Goal: Task Accomplishment & Management: Use online tool/utility

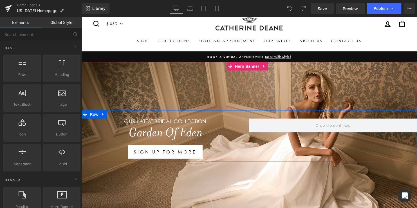
scroll to position [28, 0]
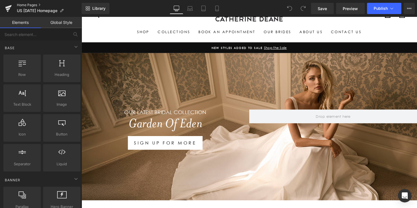
click at [26, 6] on link "Home Pages" at bounding box center [49, 5] width 65 height 5
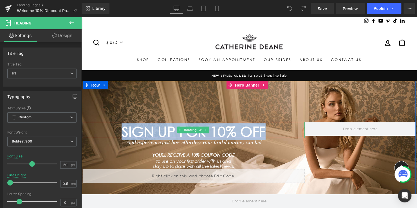
drag, startPoint x: 216, startPoint y: 132, endPoint x: 124, endPoint y: 131, distance: 92.1
click at [118, 132] on h1 "SIGN UP FOR 10% OFF" at bounding box center [195, 133] width 225 height 7
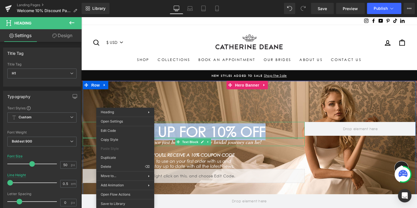
click at [228, 144] on icon "And experience just how effortless your bridal journey can be!" at bounding box center [195, 144] width 137 height 6
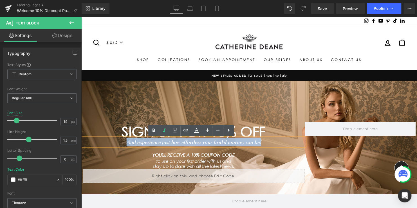
drag, startPoint x: 266, startPoint y: 143, endPoint x: 122, endPoint y: 143, distance: 144.2
click at [118, 143] on p "And experience just how effortless your bridal journey can be!" at bounding box center [195, 144] width 225 height 8
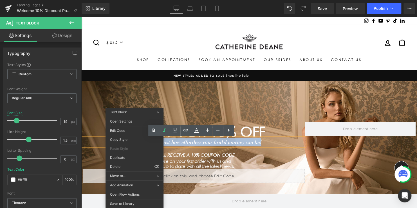
click at [213, 142] on icon "And experience just how effortless your bridal journey can be!" at bounding box center [195, 144] width 137 height 6
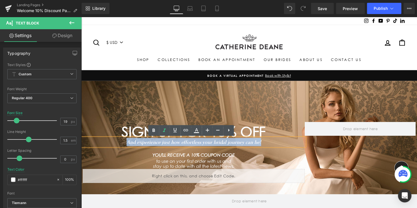
drag, startPoint x: 260, startPoint y: 145, endPoint x: 112, endPoint y: 145, distance: 148.5
click at [112, 145] on p "And experience just how effortless your bridal journey can be!" at bounding box center [195, 144] width 225 height 8
copy icon "And experience just how effortless your bridal journey can be!"
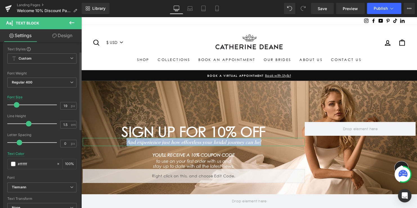
scroll to position [85, 0]
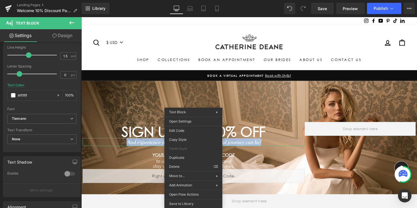
drag, startPoint x: 275, startPoint y: 155, endPoint x: 195, endPoint y: 140, distance: 81.4
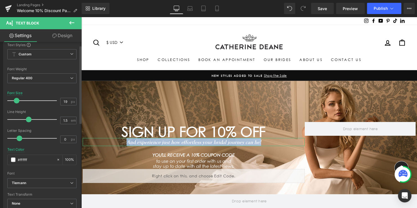
scroll to position [0, 0]
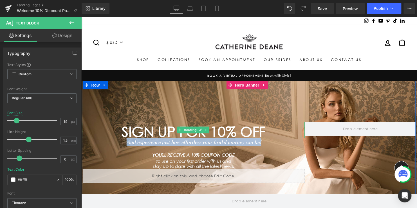
click at [263, 134] on span "SIGN UP FOR 10% OFF" at bounding box center [195, 133] width 146 height 17
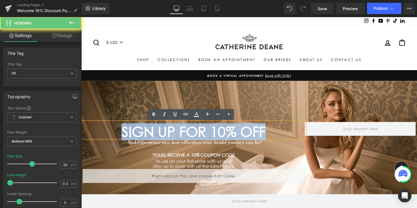
drag, startPoint x: 270, startPoint y: 133, endPoint x: 113, endPoint y: 133, distance: 157.2
click at [113, 133] on h1 "SIGN UP FOR 10% OFF" at bounding box center [195, 133] width 225 height 7
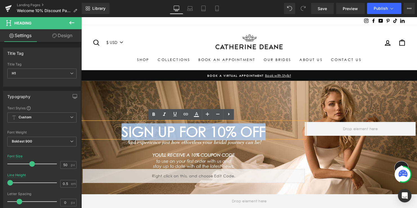
copy span "SIGN UP FOR 10% OFF"
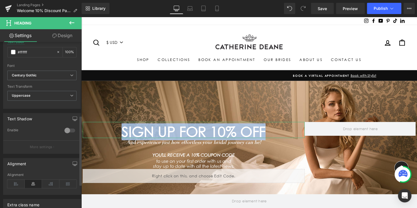
scroll to position [197, 0]
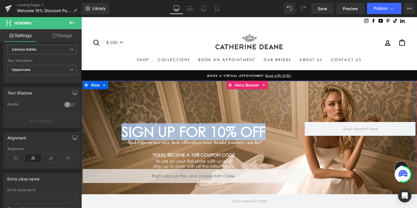
click at [226, 137] on span "SIGN UP FOR 10% OFF" at bounding box center [195, 133] width 146 height 17
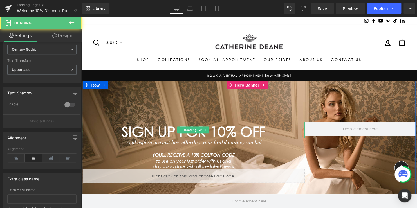
click at [249, 133] on span "SIGN UP FOR 10% OFF" at bounding box center [195, 133] width 146 height 17
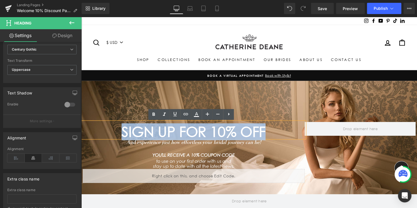
drag, startPoint x: 145, startPoint y: 124, endPoint x: 81, endPoint y: 124, distance: 64.5
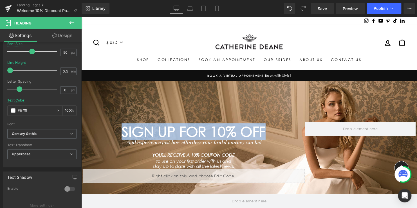
scroll to position [113, 0]
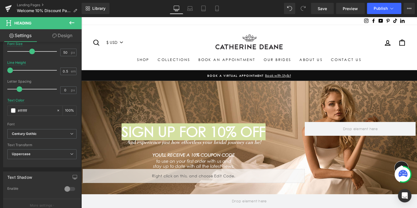
click at [63, 35] on link "Design" at bounding box center [62, 35] width 41 height 13
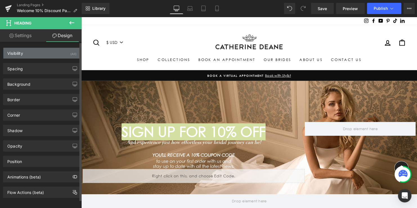
click at [26, 53] on div "Visibility (All)" at bounding box center [41, 53] width 77 height 11
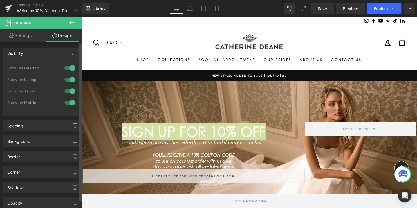
click at [40, 55] on div "Visibility (All)" at bounding box center [41, 53] width 77 height 11
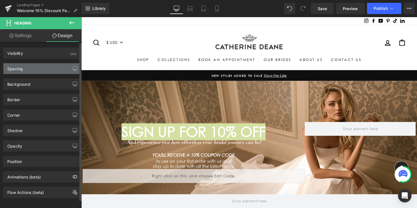
click at [36, 69] on div "Spacing" at bounding box center [41, 68] width 77 height 11
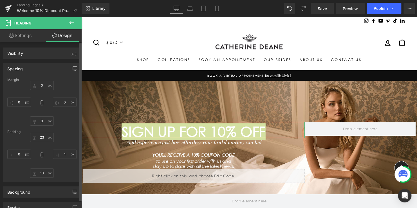
click at [34, 67] on div "Spacing" at bounding box center [41, 68] width 77 height 11
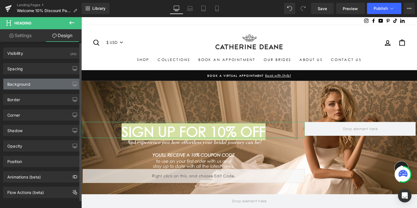
click at [30, 83] on div "Background" at bounding box center [18, 83] width 23 height 8
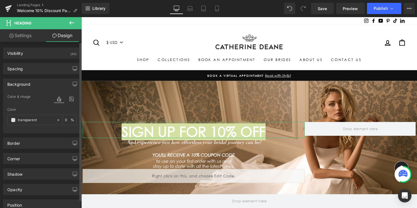
click at [30, 83] on div "Background" at bounding box center [18, 83] width 23 height 8
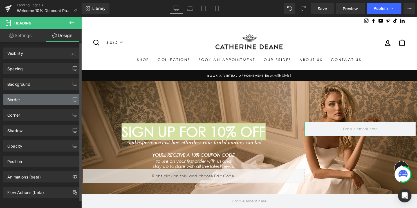
click at [28, 97] on div "Border" at bounding box center [41, 99] width 77 height 11
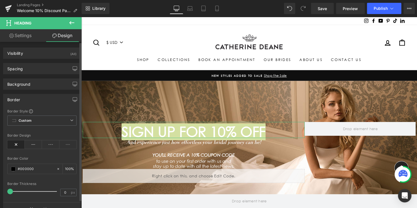
scroll to position [28, 0]
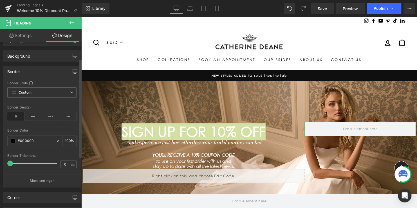
click at [27, 73] on div "Border" at bounding box center [41, 71] width 77 height 11
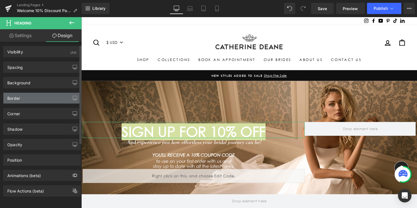
click at [25, 94] on div "Border" at bounding box center [41, 98] width 77 height 11
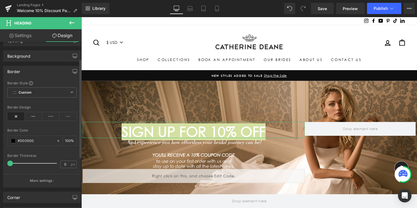
click at [25, 72] on div "Border" at bounding box center [41, 71] width 77 height 11
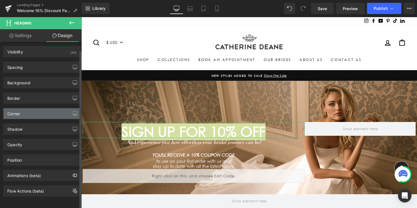
click at [19, 108] on div "Corner" at bounding box center [13, 112] width 13 height 8
click at [17, 112] on div "Corner" at bounding box center [13, 112] width 13 height 8
click at [32, 113] on div "Corner" at bounding box center [41, 113] width 77 height 11
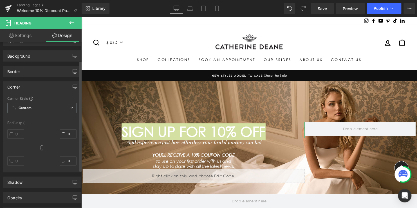
click at [30, 89] on div "Corner" at bounding box center [41, 87] width 77 height 11
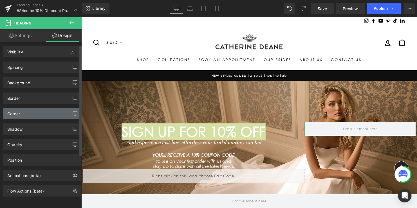
scroll to position [5, 0]
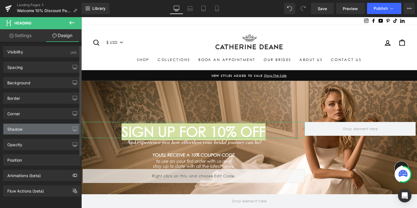
click at [21, 124] on div "Shadow" at bounding box center [14, 128] width 15 height 8
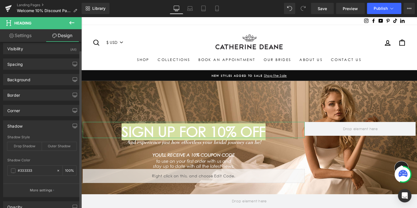
scroll to position [28, 0]
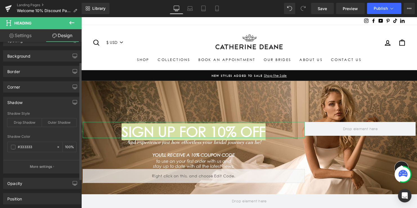
click at [19, 102] on div "Shadow" at bounding box center [14, 101] width 15 height 8
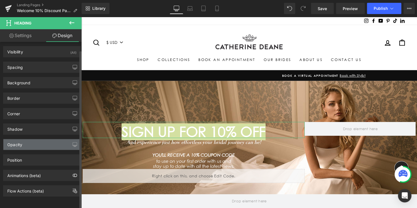
click at [19, 143] on div "Opacity" at bounding box center [41, 144] width 77 height 11
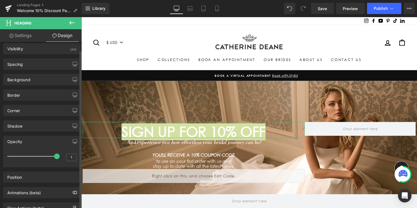
scroll to position [25, 0]
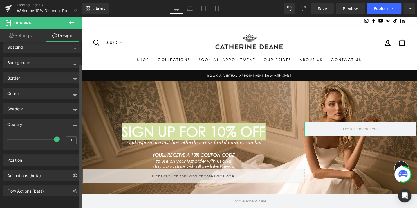
click at [26, 120] on div "Opacity" at bounding box center [41, 124] width 77 height 11
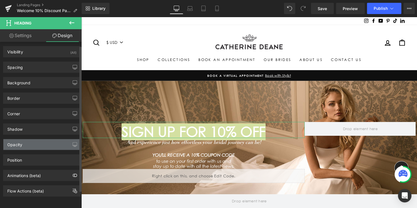
scroll to position [5, 0]
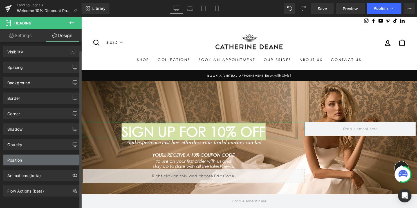
click at [28, 155] on div "Position" at bounding box center [41, 160] width 77 height 11
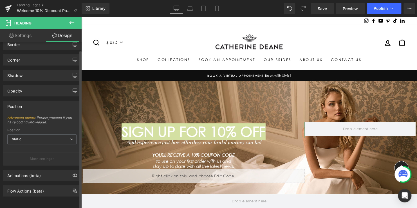
scroll to position [58, 0]
click at [29, 171] on div "Animations (beta)" at bounding box center [24, 174] width 34 height 8
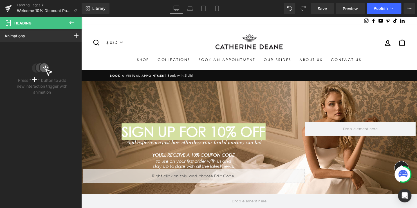
click at [71, 24] on icon at bounding box center [71, 22] width 7 height 7
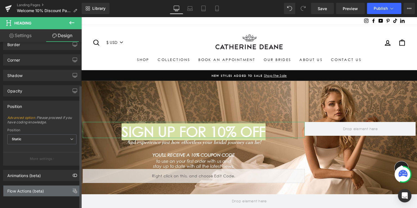
click at [27, 187] on div "Flow Actions (beta)" at bounding box center [25, 190] width 37 height 8
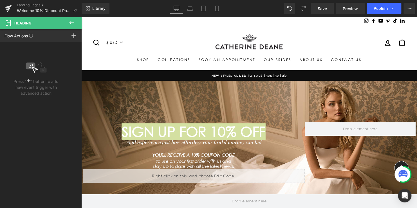
click at [70, 24] on icon at bounding box center [71, 22] width 7 height 7
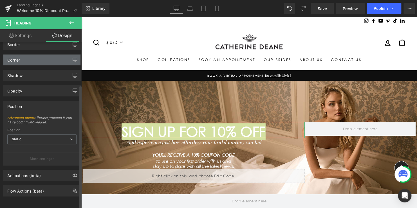
scroll to position [0, 0]
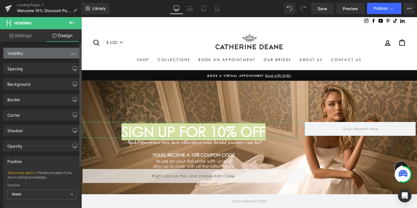
click at [26, 56] on div "Visibility (All)" at bounding box center [41, 53] width 77 height 11
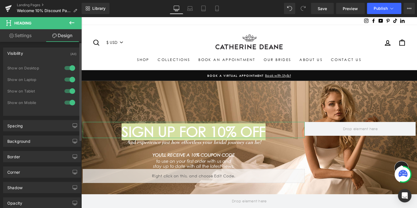
click at [26, 56] on div "Visibility (All)" at bounding box center [41, 53] width 77 height 11
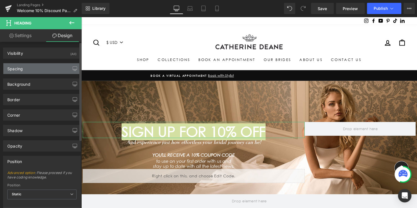
click at [26, 68] on div "Spacing" at bounding box center [41, 68] width 77 height 11
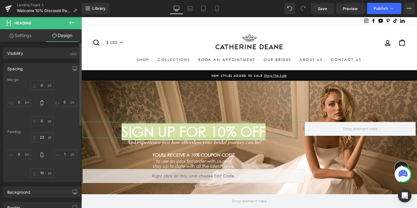
click at [26, 68] on div "Spacing" at bounding box center [41, 68] width 77 height 11
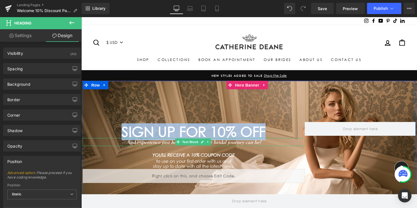
click at [255, 145] on icon "And experience just how effortless your bridal journey can be!" at bounding box center [195, 144] width 137 height 6
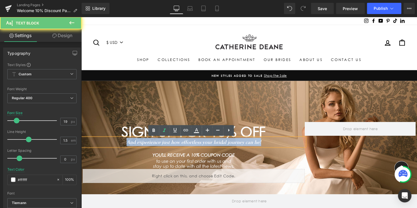
drag, startPoint x: 197, startPoint y: 144, endPoint x: 108, endPoint y: 144, distance: 89.0
click at [108, 144] on p "And experience just how effortless your bridal journey can be!" at bounding box center [195, 144] width 225 height 8
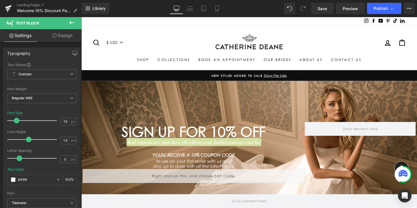
click at [60, 35] on link "Design" at bounding box center [62, 35] width 41 height 13
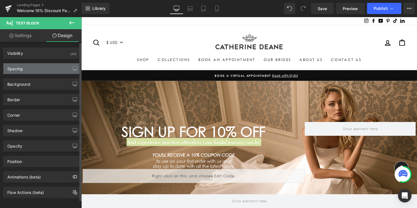
click at [25, 70] on div "Spacing" at bounding box center [41, 68] width 77 height 11
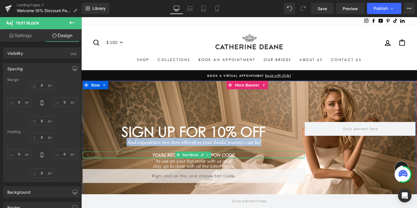
click at [231, 157] on icon "YOU'LL RECEIVE A 10% COUPON CODE" at bounding box center [196, 157] width 84 height 5
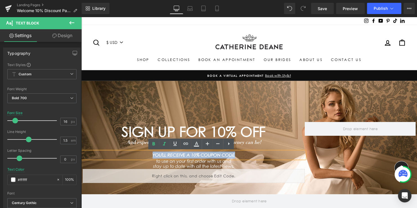
drag, startPoint x: 240, startPoint y: 157, endPoint x: 145, endPoint y: 157, distance: 95.2
click at [145, 157] on p "YOU'LL RECEIVE A 10% COUPON CODE" at bounding box center [195, 157] width 225 height 7
copy icon "YOU'LL RECEIVE A 10% COUPON CODE"
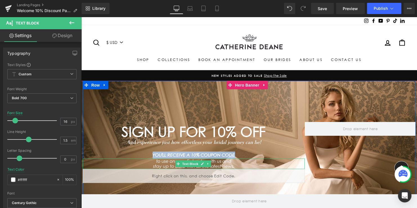
click at [213, 166] on icon "stay up to date with all the latest news." at bounding box center [195, 168] width 82 height 5
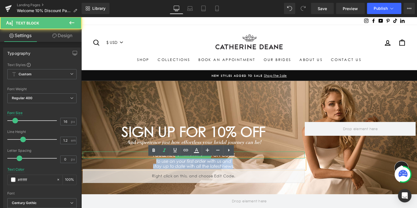
drag, startPoint x: 235, startPoint y: 168, endPoint x: 141, endPoint y: 157, distance: 94.1
click at [141, 157] on div "SIGN UP FOR 10% OFF Heading And experience just how effortless your bridal jour…" at bounding box center [195, 155] width 225 height 62
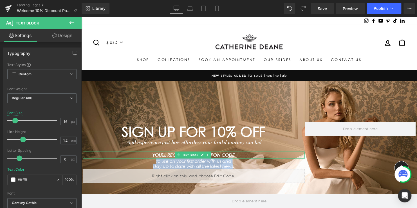
copy div "to use on your first order with us and stay up to date with all the latest news"
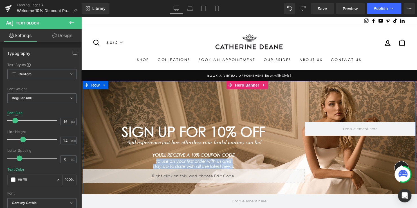
click at [81, 17] on div at bounding box center [81, 17] width 0 height 0
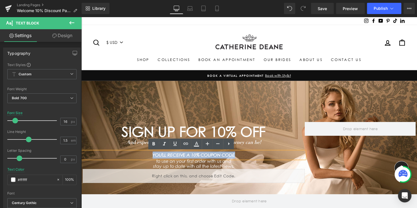
drag, startPoint x: 172, startPoint y: 155, endPoint x: 141, endPoint y: 155, distance: 30.7
click at [141, 155] on p "YOU'LL RECEIVE A 10% COUPON CODE" at bounding box center [195, 157] width 225 height 7
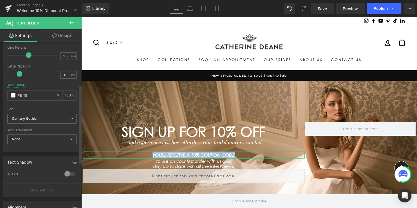
scroll to position [113, 0]
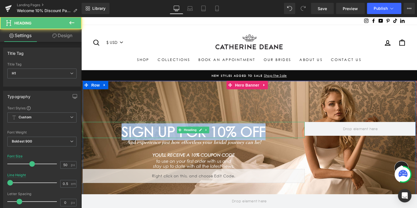
drag, startPoint x: 140, startPoint y: 135, endPoint x: 113, endPoint y: 135, distance: 26.5
click at [113, 135] on h1 "SIGN UP FOR 10% OFF" at bounding box center [195, 133] width 225 height 7
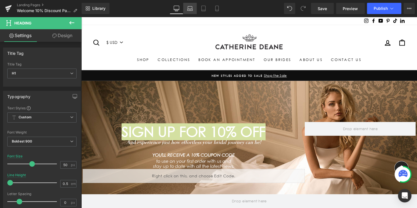
click at [191, 9] on icon at bounding box center [190, 9] width 6 height 6
type input "37"
type input "100"
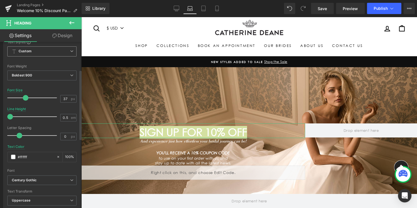
scroll to position [85, 0]
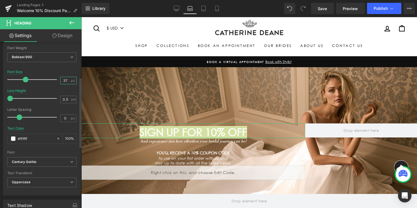
drag, startPoint x: 65, startPoint y: 80, endPoint x: 49, endPoint y: 79, distance: 16.3
click at [50, 79] on div "Font Size 37 px" at bounding box center [41, 79] width 69 height 19
type input "50"
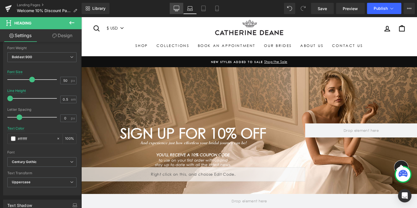
click at [177, 9] on icon at bounding box center [177, 9] width 6 height 6
type input "100"
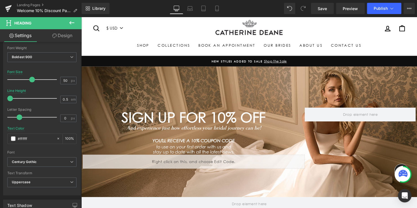
scroll to position [0, 0]
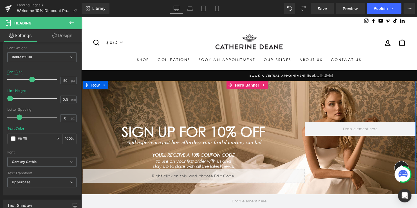
click at [216, 146] on icon "And experience just how effortless your bridal journey can be!" at bounding box center [195, 144] width 137 height 6
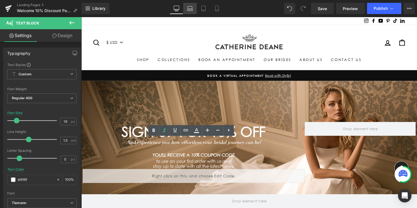
click at [193, 10] on link "Laptop" at bounding box center [190, 8] width 14 height 11
type input "15"
type input "100"
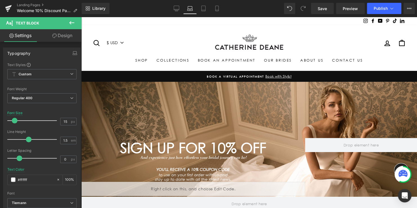
scroll to position [15, 0]
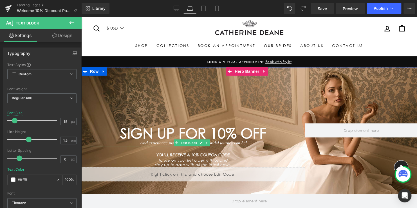
click at [236, 142] on icon "And experience just how effortless your bridal journey can be!" at bounding box center [193, 143] width 107 height 5
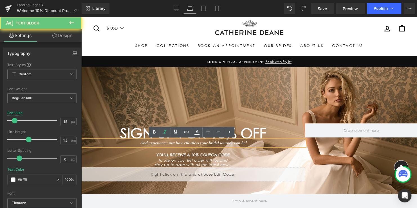
drag, startPoint x: 252, startPoint y: 143, endPoint x: 105, endPoint y: 138, distance: 148.0
click at [106, 140] on div "And experience just how effortless your bridal journey can be!" at bounding box center [193, 143] width 224 height 6
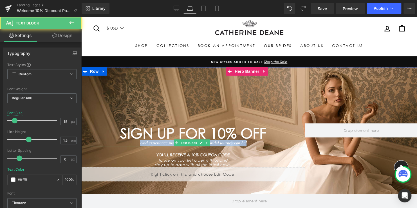
drag, startPoint x: 246, startPoint y: 142, endPoint x: 136, endPoint y: 143, distance: 110.4
click at [136, 143] on p "And experience just how effortless your bridal journey can be!" at bounding box center [193, 143] width 224 height 6
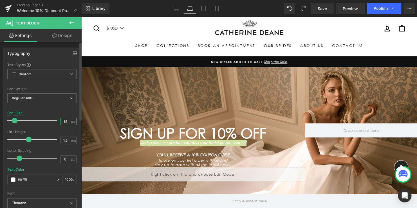
drag, startPoint x: 66, startPoint y: 120, endPoint x: 54, endPoint y: 120, distance: 12.4
click at [54, 120] on div "Font Size 15 px" at bounding box center [41, 120] width 69 height 19
type input "19"
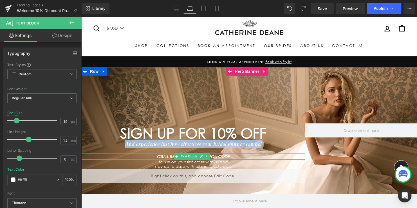
click at [222, 156] on icon "YOU'LL RECEIVE A 10% COUPON CODE" at bounding box center [194, 157] width 74 height 5
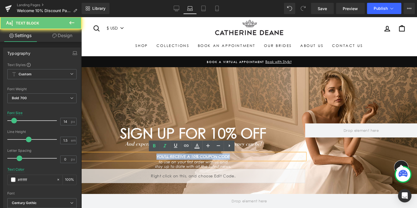
drag, startPoint x: 166, startPoint y: 157, endPoint x: 132, endPoint y: 157, distance: 34.1
click at [132, 157] on p "YOU'LL RECEIVE A 10% COUPON CODE" at bounding box center [193, 157] width 224 height 6
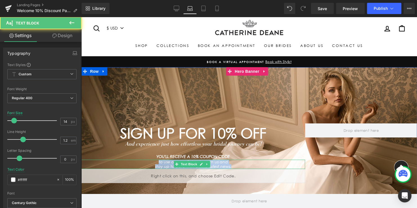
drag, startPoint x: 230, startPoint y: 166, endPoint x: 139, endPoint y: 163, distance: 90.8
click at [139, 163] on div "to use on your first order with us and stay up to date with all the latest news." at bounding box center [193, 165] width 224 height 10
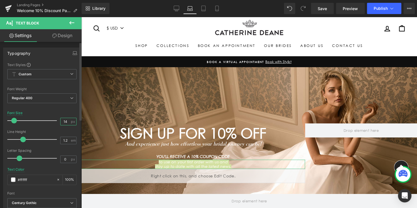
drag, startPoint x: 65, startPoint y: 121, endPoint x: 54, endPoint y: 119, distance: 10.8
click at [54, 119] on div "Font Size 14 px" at bounding box center [41, 120] width 69 height 19
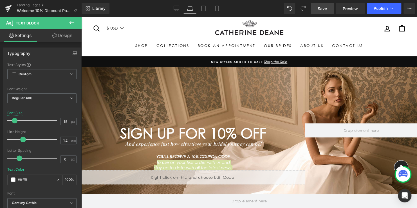
click at [320, 8] on span "Save" at bounding box center [322, 9] width 9 height 6
click at [205, 11] on icon at bounding box center [204, 8] width 4 height 5
type input "13"
type input "100"
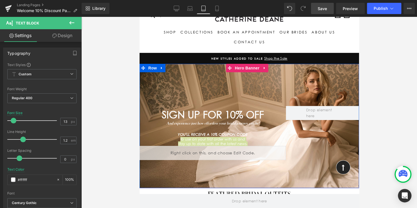
scroll to position [56, 0]
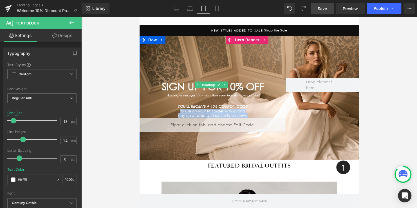
click at [230, 86] on span "SIGN UP FOR 10% OFF" at bounding box center [213, 87] width 102 height 12
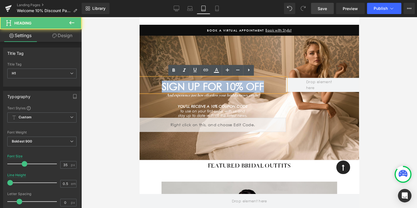
drag, startPoint x: 265, startPoint y: 86, endPoint x: 151, endPoint y: 87, distance: 113.5
click at [151, 87] on h1 "SIGN UP FOR 10% OFF" at bounding box center [212, 87] width 146 height 5
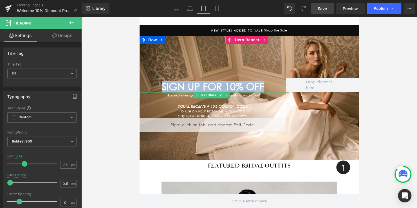
click at [232, 95] on icon "And experience just how effortless your bridal journey can be!" at bounding box center [212, 95] width 93 height 5
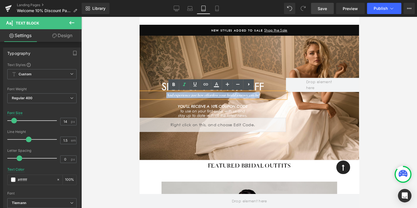
drag, startPoint x: 264, startPoint y: 95, endPoint x: 156, endPoint y: 94, distance: 107.9
click at [156, 94] on p "And experience just how effortless your bridal journey can be!" at bounding box center [212, 95] width 146 height 6
click at [261, 85] on span "SIGN UP FOR 10% OFF" at bounding box center [213, 87] width 102 height 12
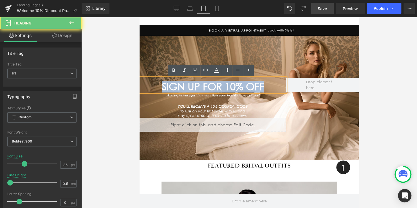
drag, startPoint x: 264, startPoint y: 85, endPoint x: 145, endPoint y: 85, distance: 119.2
click at [145, 85] on h1 "SIGN UP FOR 10% OFF" at bounding box center [212, 87] width 146 height 5
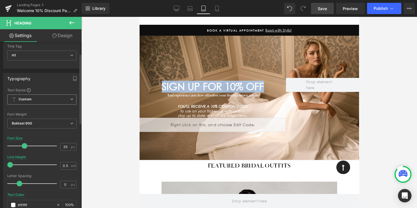
scroll to position [28, 0]
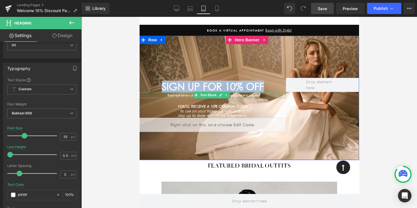
click at [247, 96] on icon "And experience just how effortless your bridal journey can be!" at bounding box center [212, 95] width 93 height 5
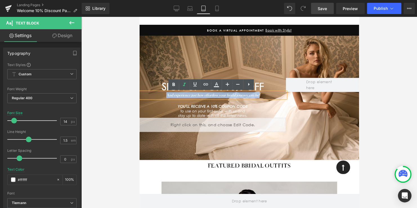
drag, startPoint x: 220, startPoint y: 95, endPoint x: 152, endPoint y: 95, distance: 67.6
click at [152, 95] on p "And experience just how effortless your bridal journey can be!" at bounding box center [212, 95] width 146 height 6
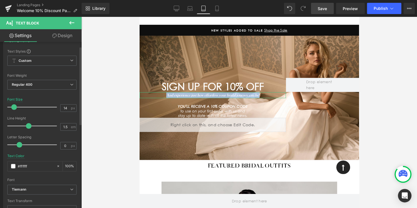
scroll to position [0, 0]
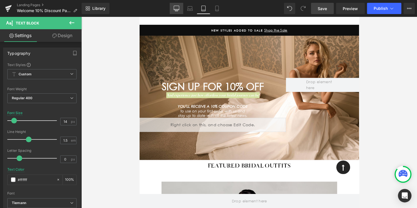
click at [177, 11] on link "Desktop" at bounding box center [177, 8] width 14 height 11
type input "19"
type input "100"
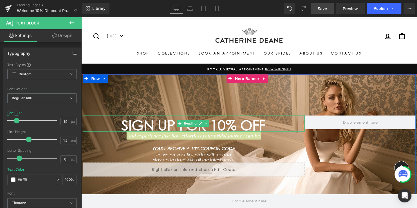
scroll to position [1, 0]
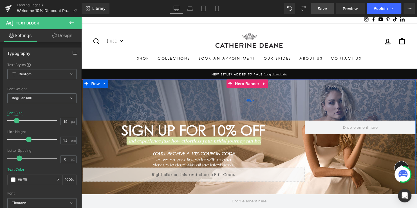
click at [175, 102] on div "148px" at bounding box center [252, 102] width 338 height 42
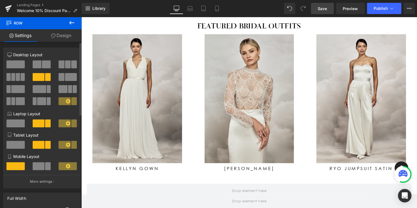
scroll to position [227, 0]
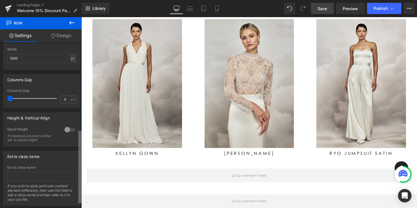
click at [77, 184] on div "8+4 8+4 12+12 Column Size Customizer 8+4 Desktop Layout Laptop Layout Tablet La…" at bounding box center [41, 126] width 82 height 169
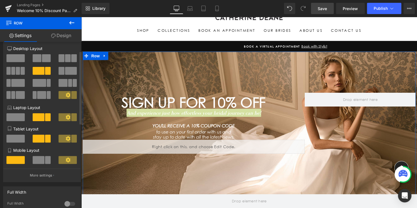
scroll to position [0, 0]
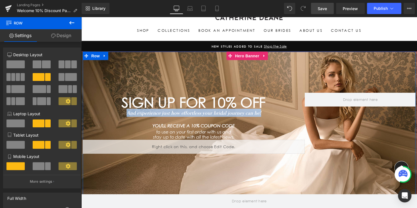
click at [153, 114] on icon "And experience just how effortless your bridal journey can be!" at bounding box center [195, 114] width 137 height 6
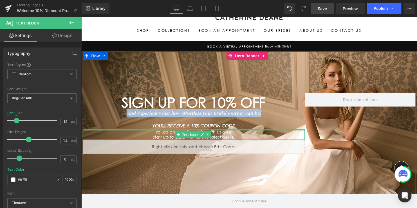
click at [175, 131] on div at bounding box center [195, 131] width 225 height 1
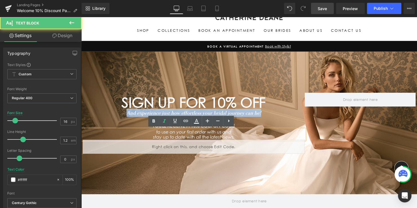
click at [248, 113] on icon "And experience just how effortless your bridal journey can be!" at bounding box center [195, 114] width 137 height 6
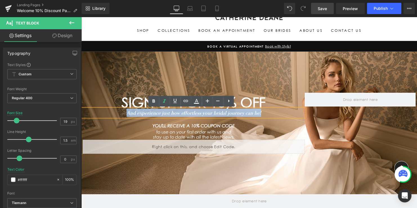
click at [266, 114] on p "And experience just how effortless your bridal journey can be!" at bounding box center [195, 114] width 225 height 8
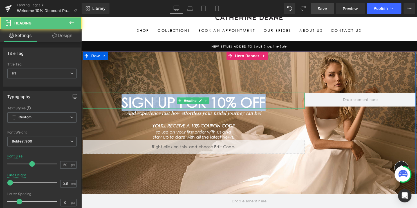
drag, startPoint x: 127, startPoint y: 103, endPoint x: 113, endPoint y: 103, distance: 13.8
click at [113, 103] on h1 "SIGN UP FOR 10% OFF" at bounding box center [195, 104] width 225 height 7
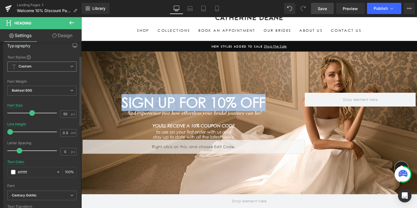
scroll to position [56, 0]
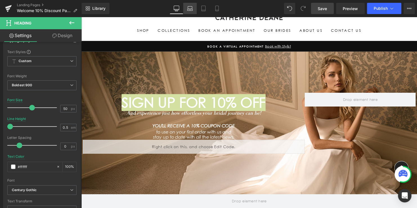
click at [192, 9] on icon at bounding box center [190, 9] width 6 height 6
type input "100"
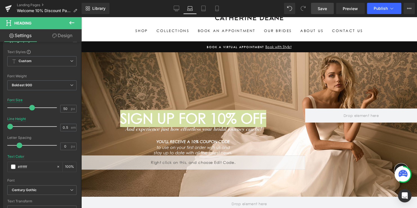
scroll to position [44, 0]
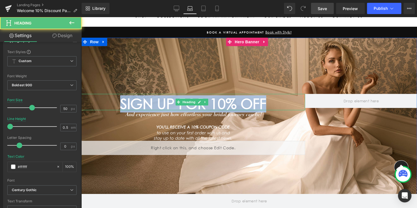
click at [243, 105] on span "SIGN UP FOR 10% OFF" at bounding box center [193, 103] width 146 height 17
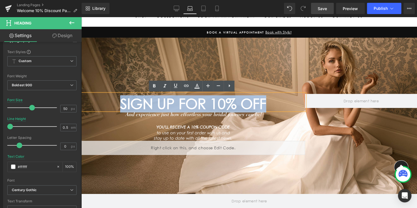
drag, startPoint x: 221, startPoint y: 103, endPoint x: 102, endPoint y: 100, distance: 118.9
click at [102, 101] on h1 "SIGN UP FOR 10% OFF" at bounding box center [193, 104] width 224 height 7
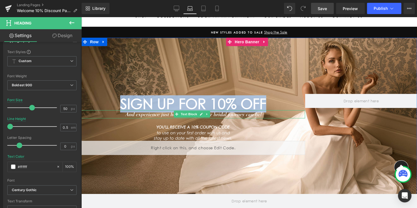
click at [224, 114] on icon "And experience just how effortless your bridal journey can be!" at bounding box center [193, 114] width 137 height 6
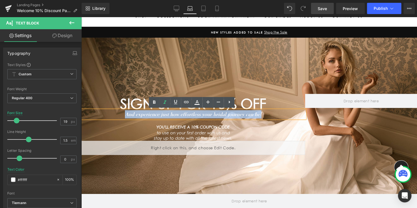
drag, startPoint x: 225, startPoint y: 114, endPoint x: 119, endPoint y: 114, distance: 106.5
click at [119, 114] on p "And experience just how effortless your bridal journey can be!" at bounding box center [193, 114] width 224 height 8
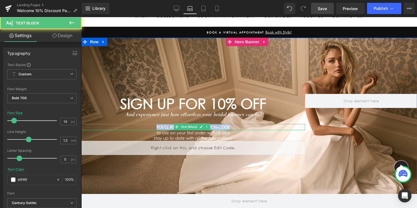
drag, startPoint x: 231, startPoint y: 126, endPoint x: 145, endPoint y: 126, distance: 86.2
click at [145, 126] on p "YOU'LL RECEIVE A 10% COUPON CODE" at bounding box center [193, 127] width 224 height 6
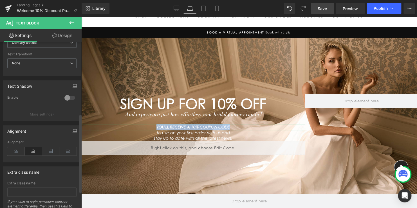
scroll to position [132, 0]
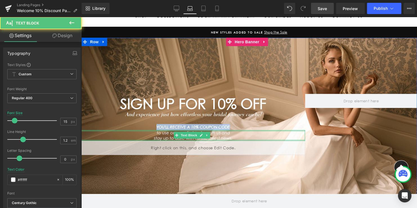
drag, startPoint x: 181, startPoint y: 139, endPoint x: 147, endPoint y: 130, distance: 35.3
click at [147, 130] on div "SIGN UP FOR 10% OFF Heading And experience just how effortless your bridal jour…" at bounding box center [193, 124] width 224 height 61
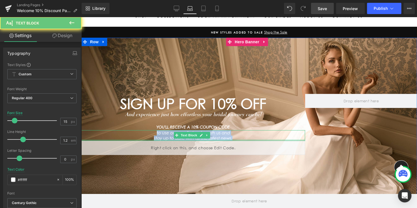
drag, startPoint x: 173, startPoint y: 134, endPoint x: 232, endPoint y: 140, distance: 58.6
click at [239, 140] on div "SIGN UP FOR 10% OFF Heading And experience just how effortless your bridal jour…" at bounding box center [193, 124] width 224 height 61
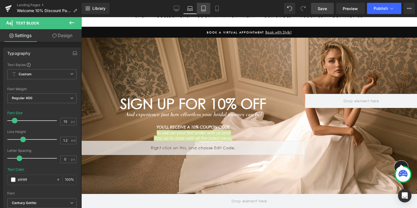
click at [206, 10] on icon at bounding box center [204, 8] width 4 height 5
type input "13"
type input "100"
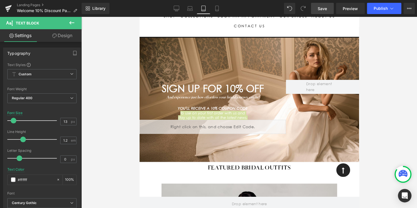
scroll to position [25, 0]
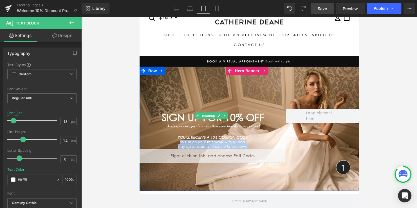
click at [242, 121] on span "SIGN UP FOR 10% OFF" at bounding box center [213, 118] width 102 height 12
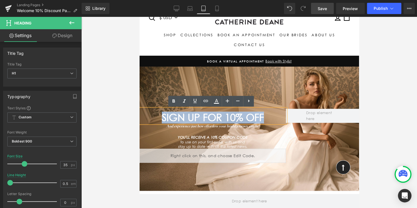
drag, startPoint x: 225, startPoint y: 119, endPoint x: 141, endPoint y: 118, distance: 84.2
click at [141, 119] on h1 "SIGN UP FOR 10% OFF" at bounding box center [212, 117] width 146 height 5
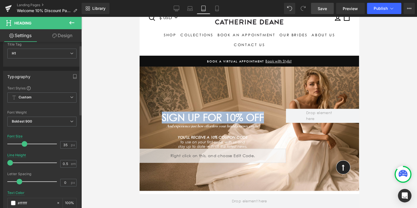
scroll to position [28, 0]
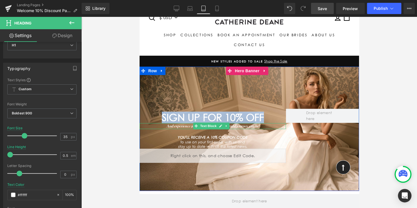
click at [259, 126] on icon "And experience just how effortless your bridal journey can be!" at bounding box center [212, 126] width 93 height 5
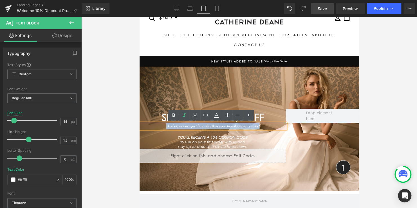
drag, startPoint x: 263, startPoint y: 126, endPoint x: 144, endPoint y: 126, distance: 118.3
click at [144, 126] on p "And experience just how effortless your bridal journey can be!" at bounding box center [212, 126] width 146 height 6
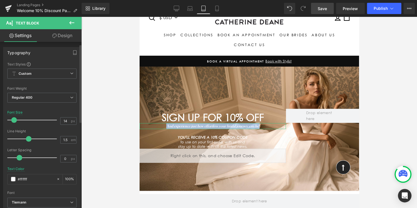
scroll to position [0, 0]
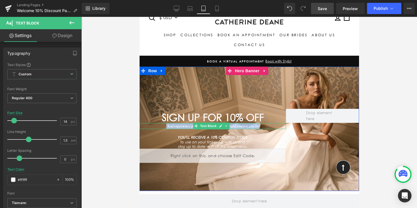
copy icon "And experience just how effortless your bridal journey can be!"
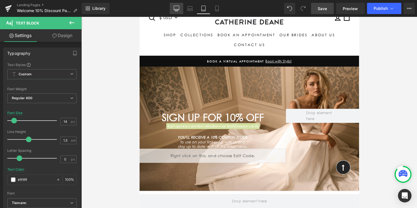
click at [175, 8] on icon at bounding box center [176, 8] width 5 height 4
type input "19"
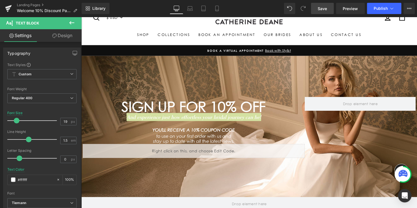
scroll to position [27, 0]
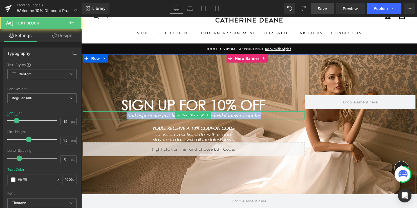
click at [218, 117] on icon "And experience just how effortless your bridal journey can be!" at bounding box center [195, 117] width 137 height 6
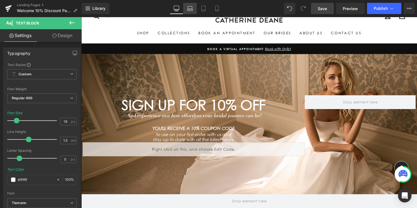
click at [193, 8] on icon at bounding box center [190, 9] width 6 height 6
type input "100"
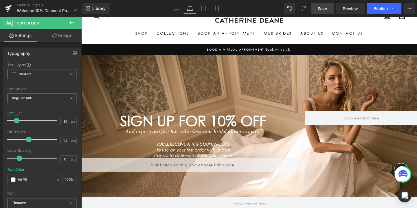
scroll to position [42, 0]
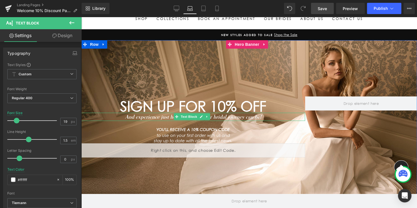
click at [224, 115] on icon "And experience just how effortless your bridal journey can be!" at bounding box center [193, 117] width 137 height 6
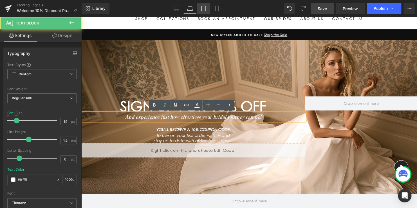
click at [205, 7] on icon at bounding box center [204, 8] width 4 height 5
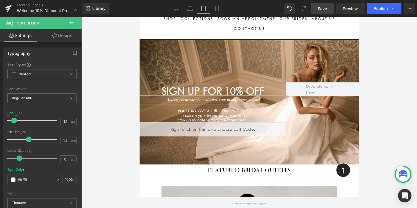
type input "14"
type input "100"
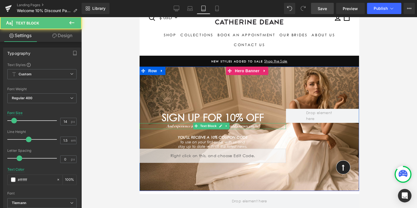
click at [233, 126] on icon "And experience just how effortless your bridal journey can be!" at bounding box center [212, 126] width 93 height 5
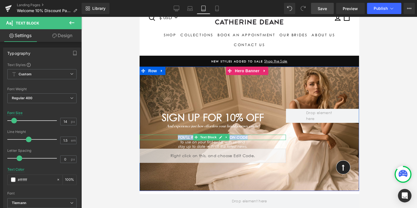
drag, startPoint x: 171, startPoint y: 138, endPoint x: 163, endPoint y: 138, distance: 8.5
click at [163, 138] on p "YOU'LL RECEIVE A 10% COUPON CODE" at bounding box center [212, 138] width 146 height 6
click at [242, 145] on icon "stay up to date with all the latest news." at bounding box center [213, 147] width 70 height 5
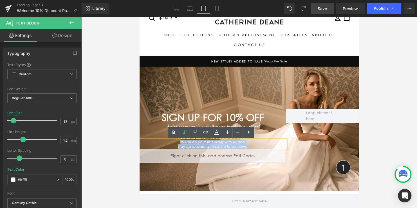
drag, startPoint x: 247, startPoint y: 145, endPoint x: 167, endPoint y: 141, distance: 80.7
click at [167, 141] on div "to use on your first order with us and stay up to date with all the latest news." at bounding box center [212, 144] width 146 height 9
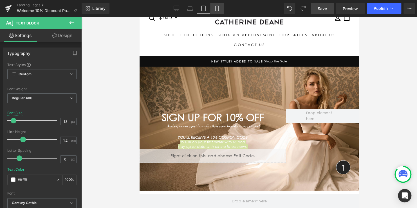
click at [219, 9] on icon at bounding box center [217, 9] width 6 height 6
type input "#000000"
type input "100"
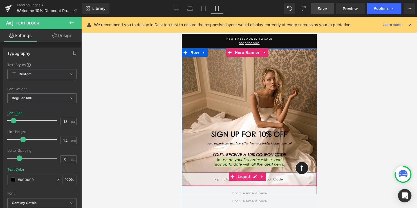
scroll to position [0, 0]
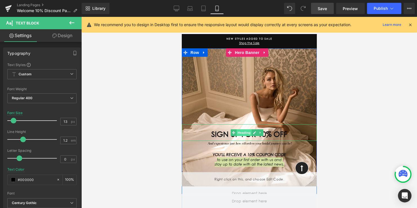
click at [244, 132] on span "Heading" at bounding box center [244, 133] width 15 height 7
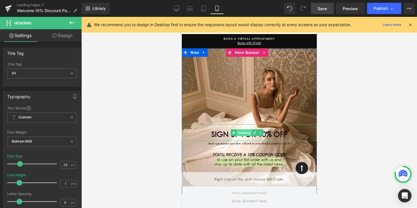
copy div "to use on your first order with us and stay up to date with all the latest news."
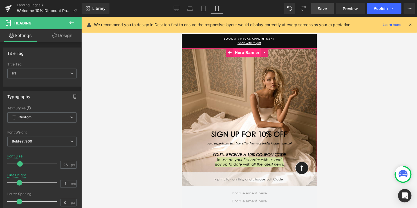
click at [246, 54] on span "Hero Banner" at bounding box center [247, 52] width 27 height 8
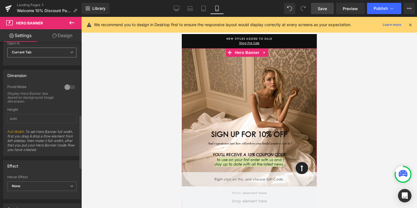
scroll to position [254, 0]
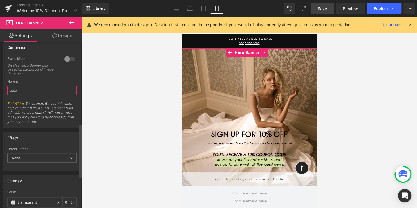
click at [17, 90] on input "text" at bounding box center [41, 90] width 69 height 9
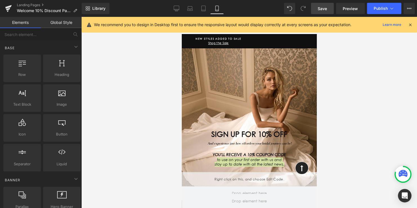
click at [107, 80] on div at bounding box center [249, 113] width 336 height 192
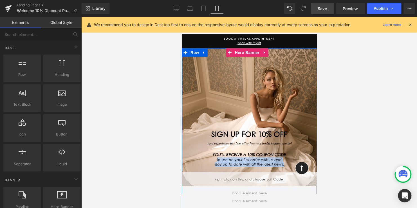
click at [236, 76] on div "SIGN UP FOR 10% OFF Heading And experience just how effortless your bridal jour…" at bounding box center [249, 125] width 135 height 124
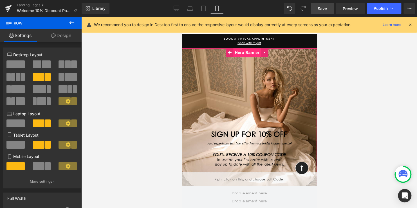
click at [243, 53] on span "Hero Banner" at bounding box center [247, 52] width 27 height 8
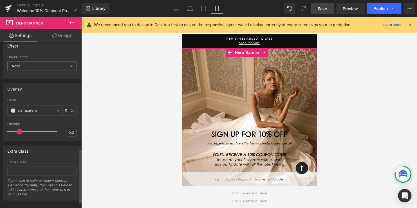
scroll to position [352, 0]
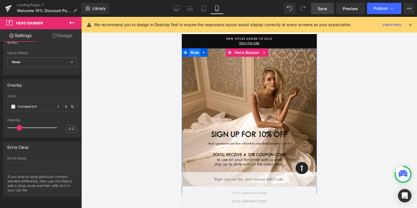
drag, startPoint x: 195, startPoint y: 53, endPoint x: 191, endPoint y: 53, distance: 4.2
click at [195, 53] on span "Row" at bounding box center [194, 52] width 11 height 8
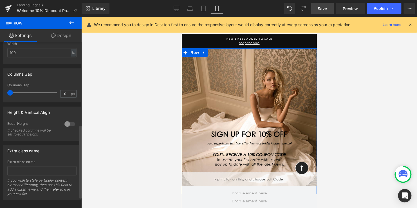
scroll to position [213, 0]
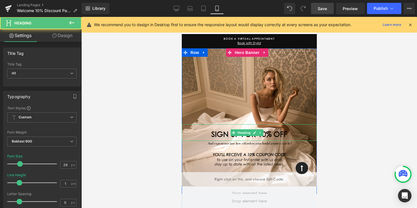
drag, startPoint x: 207, startPoint y: 133, endPoint x: 204, endPoint y: 133, distance: 3.4
click at [204, 133] on h1 "SIGN UP FOR 10% OFF" at bounding box center [249, 134] width 135 height 7
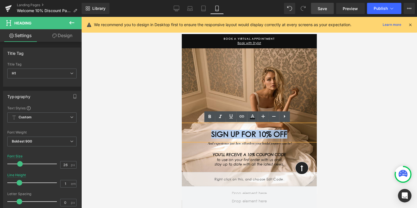
copy span "SIGN UP FOR 10% OFF"
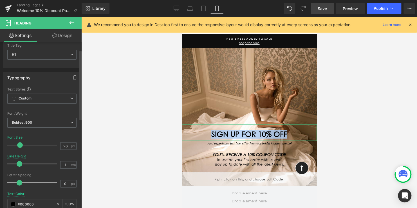
scroll to position [28, 0]
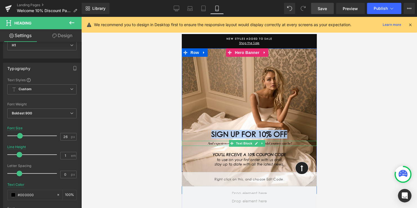
click at [258, 143] on link at bounding box center [257, 143] width 6 height 7
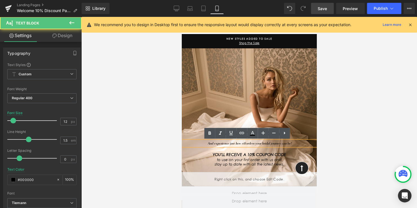
drag, startPoint x: 288, startPoint y: 143, endPoint x: 195, endPoint y: 143, distance: 93.0
click at [195, 143] on p "And experience just how effortless your bridal journey can be!" at bounding box center [249, 143] width 135 height 5
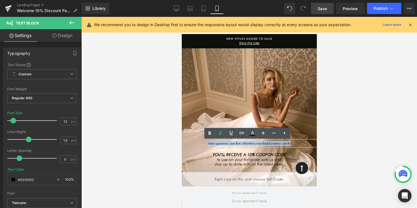
copy icon "And experience just how effortless your bridal journey can be"
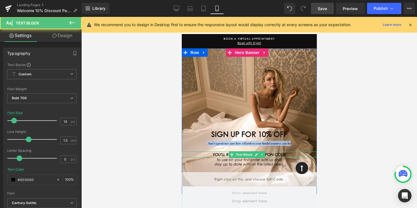
drag, startPoint x: 284, startPoint y: 155, endPoint x: 206, endPoint y: 155, distance: 77.5
click at [206, 155] on p "YOU'LL RECEIVE A 10% COUPON CODE" at bounding box center [249, 155] width 135 height 6
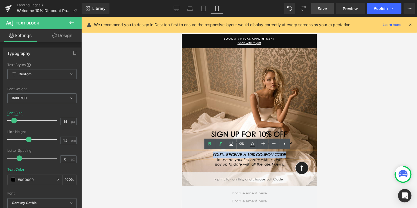
copy icon "YOU'LL RECEIVE A 10% COUPON CODE"
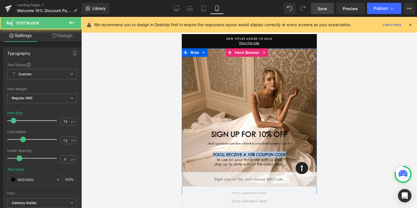
click at [203, 153] on div "SIGN UP FOR 10% OFF Heading And experience just how effortless your bridal jour…" at bounding box center [249, 125] width 135 height 124
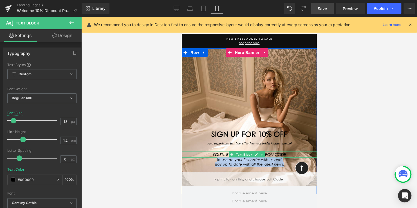
copy div "to use on your first order with us and stay up to date with all the latest news."
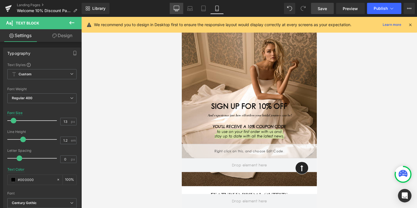
click at [179, 8] on icon at bounding box center [177, 9] width 6 height 6
type input "16"
type input "#ffffff"
type input "100"
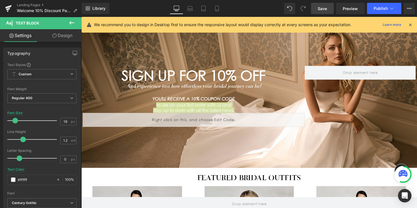
scroll to position [5, 0]
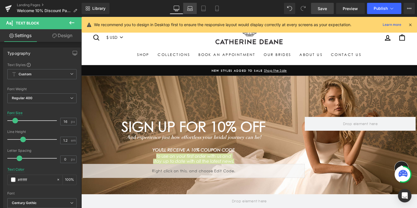
click at [191, 8] on icon at bounding box center [190, 9] width 6 height 6
type input "15"
type input "100"
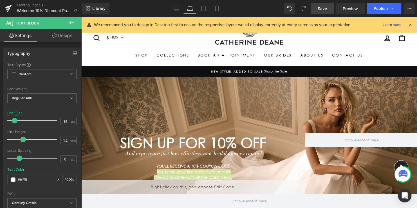
scroll to position [19, 0]
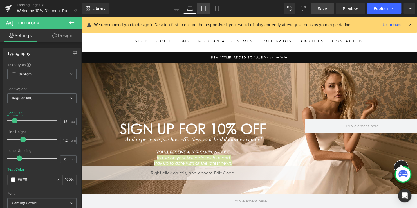
click at [206, 8] on icon at bounding box center [204, 9] width 6 height 6
type input "13"
type input "100"
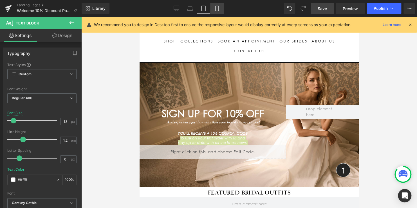
scroll to position [0, 0]
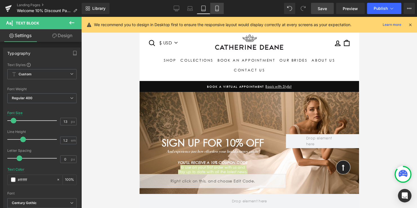
click at [218, 7] on icon at bounding box center [217, 9] width 6 height 6
type input "#000000"
type input "100"
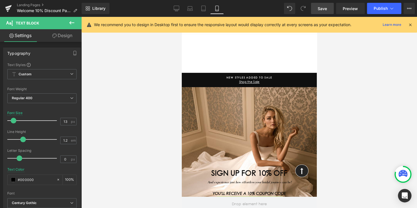
scroll to position [28, 0]
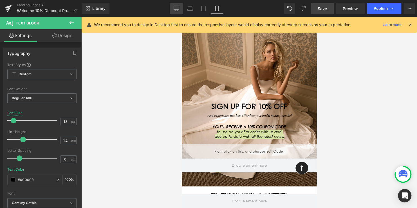
click at [177, 5] on link "Desktop" at bounding box center [177, 8] width 14 height 11
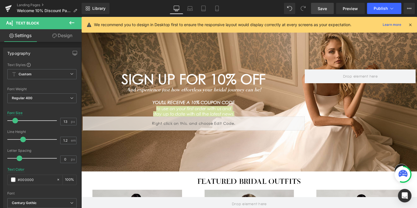
type input "16"
type input "#ffffff"
type input "100"
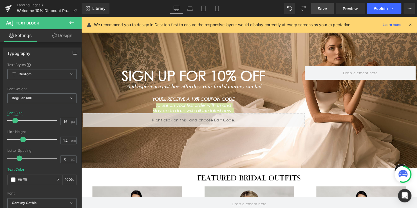
scroll to position [5, 0]
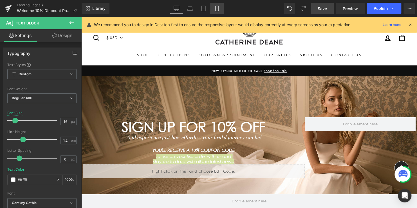
click at [217, 6] on icon at bounding box center [217, 9] width 6 height 6
type input "13"
type input "#000000"
type input "100"
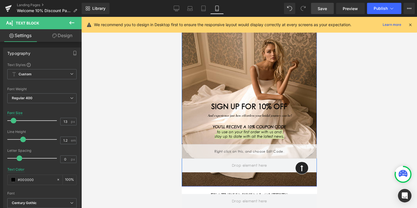
scroll to position [0, 0]
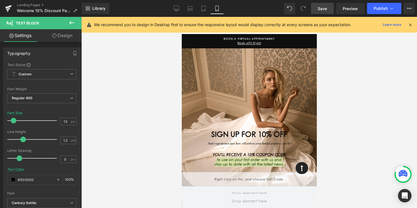
click at [324, 8] on span "Save" at bounding box center [322, 9] width 9 height 6
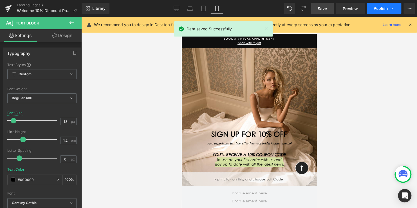
click at [381, 7] on span "Publish" at bounding box center [381, 8] width 14 height 5
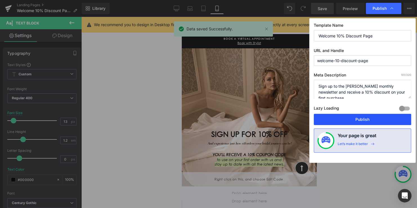
click at [356, 120] on button "Publish" at bounding box center [362, 119] width 97 height 11
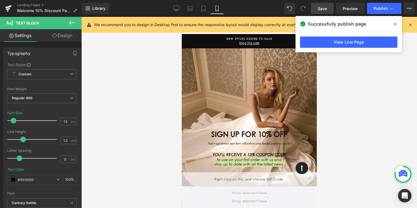
click at [347, 41] on link "View Live Page" at bounding box center [348, 42] width 97 height 11
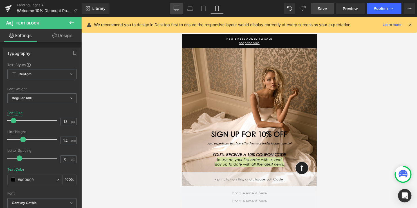
click at [179, 12] on link "Desktop" at bounding box center [177, 8] width 14 height 11
type input "16"
type input "#ffffff"
type input "100"
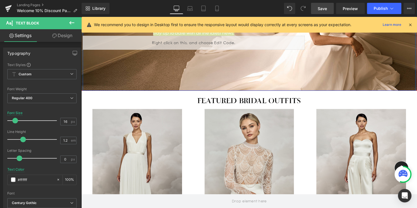
scroll to position [141, 0]
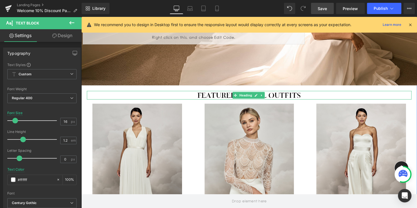
drag, startPoint x: 266, startPoint y: 97, endPoint x: 213, endPoint y: 97, distance: 53.8
click at [265, 97] on div "Featured bridal outfits Heading" at bounding box center [252, 96] width 330 height 9
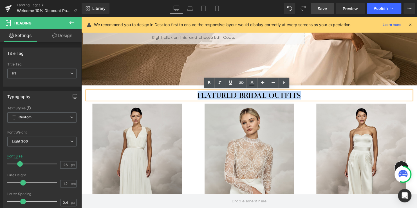
drag, startPoint x: 221, startPoint y: 96, endPoint x: 321, endPoint y: 96, distance: 99.7
click at [321, 96] on h1 "Featured bridal outfits" at bounding box center [252, 96] width 330 height 9
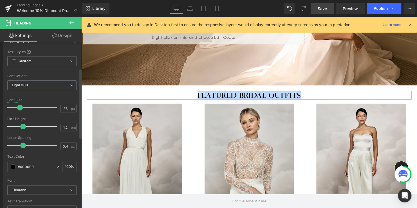
scroll to position [85, 0]
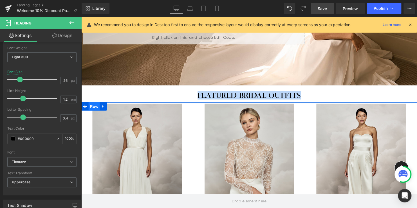
click at [90, 109] on span "Row" at bounding box center [94, 108] width 11 height 8
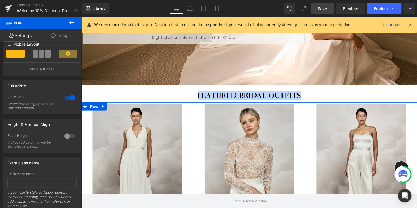
scroll to position [134, 0]
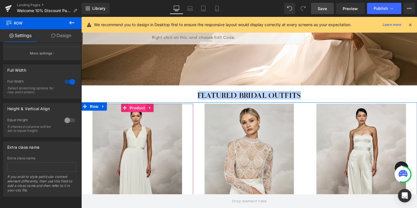
click at [136, 110] on span "Product" at bounding box center [138, 109] width 18 height 8
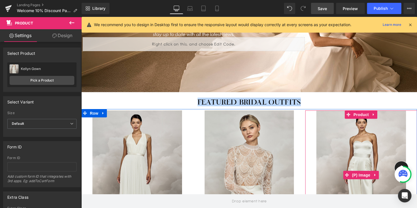
scroll to position [113, 0]
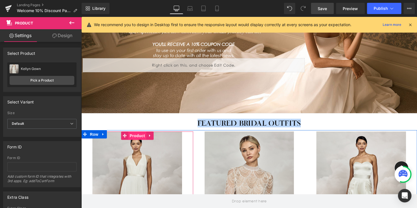
click at [135, 137] on span "Product" at bounding box center [138, 137] width 18 height 8
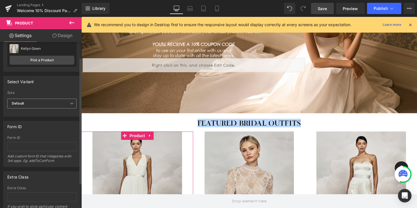
scroll to position [0, 0]
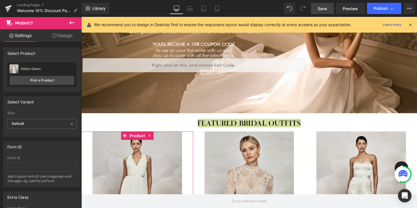
click at [61, 37] on link "Design" at bounding box center [62, 35] width 41 height 13
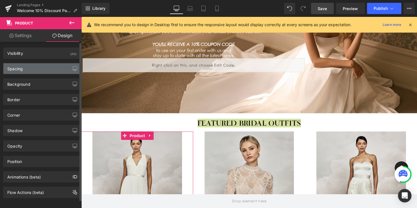
type input "0"
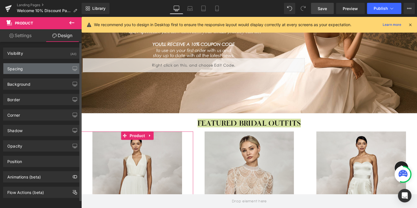
type input "0"
type input "5"
type input "0"
click at [29, 67] on div "Spacing" at bounding box center [41, 68] width 77 height 11
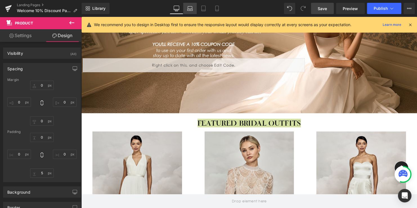
click at [189, 10] on icon at bounding box center [190, 9] width 6 height 6
type input "0"
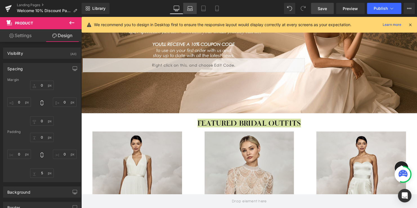
type input "30"
type input "0"
type input "30"
type input "0"
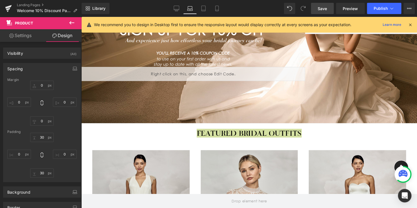
scroll to position [121, 0]
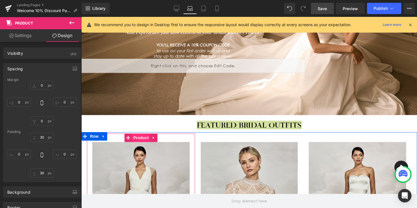
click at [136, 137] on span "Product" at bounding box center [141, 138] width 18 height 8
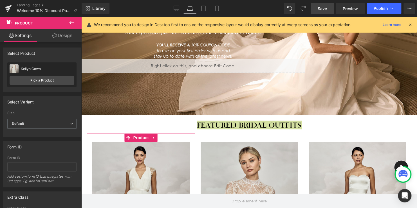
click at [61, 36] on link "Design" at bounding box center [62, 35] width 41 height 13
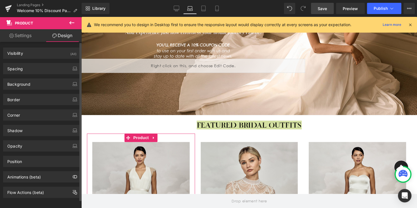
type input "0"
type input "30"
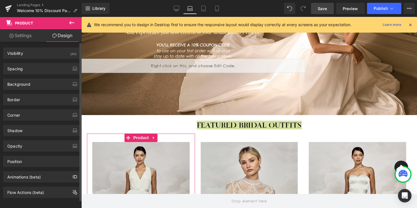
type input "0"
type input "30"
type input "0"
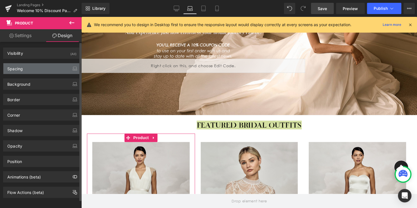
click at [28, 68] on div "Spacing" at bounding box center [41, 68] width 77 height 11
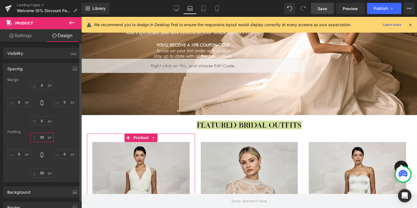
click at [43, 137] on input "30" at bounding box center [42, 137] width 24 height 9
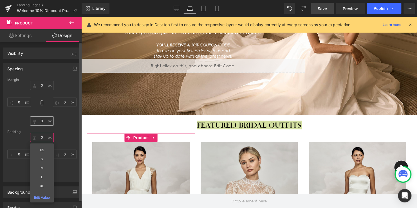
type input "0"
click at [41, 174] on input "30" at bounding box center [42, 173] width 24 height 9
type input "5"
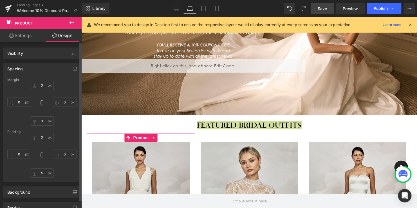
click at [67, 128] on div "Margin 0px 0 0px 0 0px 0 0px 0 Padding 30px 0 0px 0 30px 5 0px 0" at bounding box center [41, 130] width 77 height 104
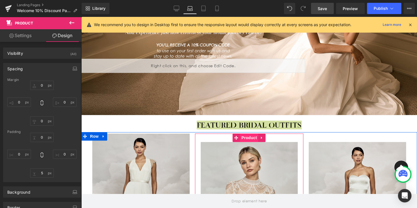
click at [246, 137] on span "Product" at bounding box center [249, 138] width 18 height 8
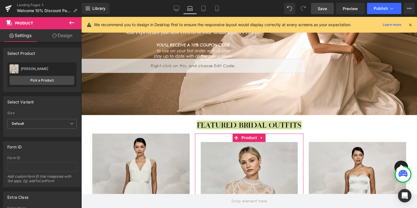
click at [64, 36] on link "Design" at bounding box center [62, 35] width 41 height 13
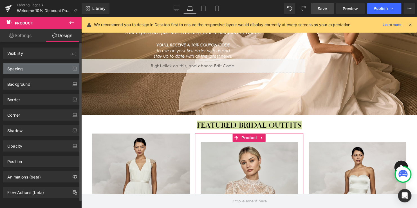
type input "0"
type input "30"
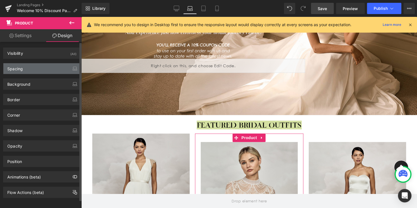
type input "0"
type input "30"
type input "0"
click at [29, 68] on div "Spacing" at bounding box center [41, 68] width 77 height 11
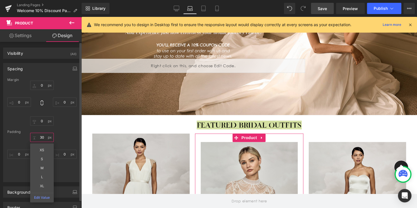
click at [41, 139] on input "30" at bounding box center [42, 137] width 24 height 9
type input "0"
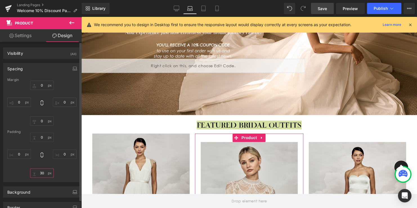
drag, startPoint x: 41, startPoint y: 174, endPoint x: 42, endPoint y: 158, distance: 15.5
click at [41, 174] on input "30" at bounding box center [42, 173] width 24 height 9
type input "5"
click at [70, 123] on div "0px 0 0px 0 0px 0 0px 0" at bounding box center [41, 103] width 69 height 45
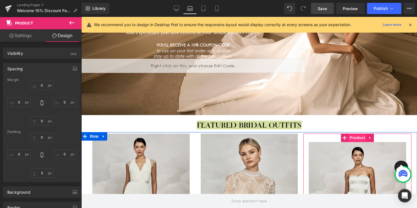
click at [355, 136] on span "Product" at bounding box center [357, 138] width 18 height 8
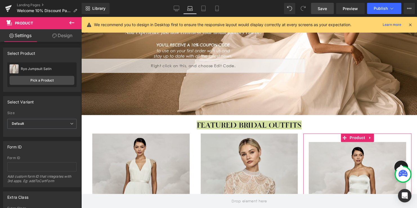
drag, startPoint x: 61, startPoint y: 35, endPoint x: 34, endPoint y: 83, distance: 54.9
click at [61, 35] on link "Design" at bounding box center [62, 35] width 41 height 13
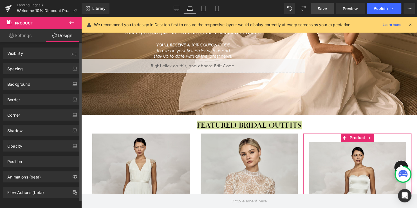
type input "0"
type input "30"
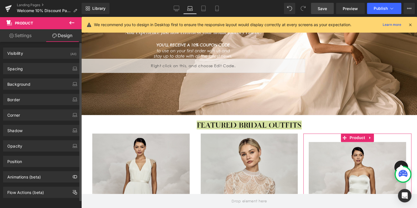
type input "0"
type input "30"
type input "0"
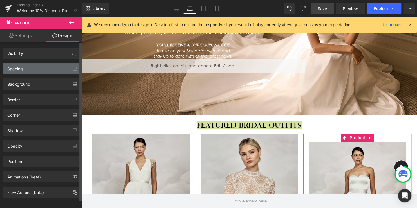
click at [35, 70] on div "Spacing" at bounding box center [41, 68] width 77 height 11
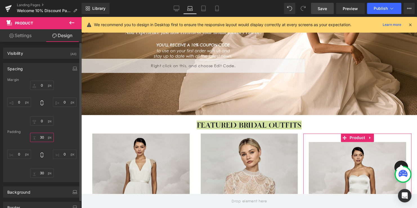
click at [39, 136] on input "30" at bounding box center [42, 137] width 24 height 9
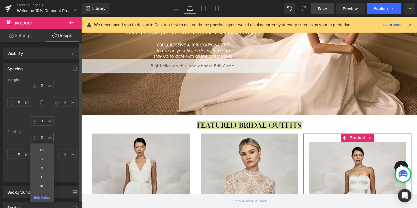
type input "0"
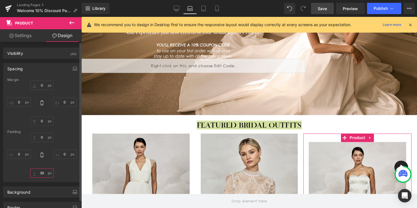
click at [40, 171] on input "30" at bounding box center [42, 173] width 24 height 9
type input "5"
click at [67, 130] on div "Padding" at bounding box center [41, 132] width 69 height 4
drag, startPoint x: 68, startPoint y: 128, endPoint x: 79, endPoint y: 105, distance: 25.6
click at [68, 128] on div "Margin 0px 0 0px 0 0px 0 0px 0 Padding 30px 0 0px 0 30px 5 0px 0" at bounding box center [41, 130] width 77 height 104
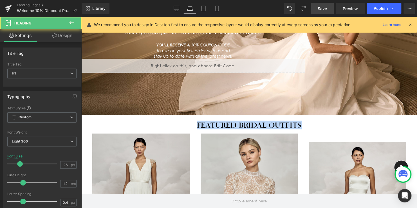
click at [157, 124] on h1 "Featured bridal outfits" at bounding box center [250, 125] width 328 height 9
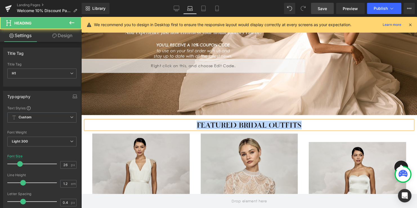
click at [356, 154] on img at bounding box center [357, 212] width 97 height 140
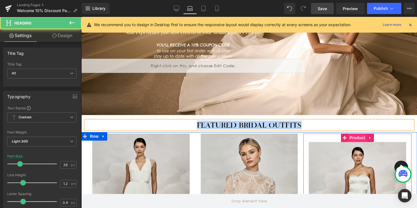
click at [354, 138] on span "Product" at bounding box center [357, 138] width 18 height 8
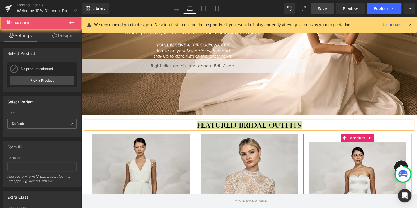
click at [66, 35] on link "Design" at bounding box center [62, 35] width 41 height 13
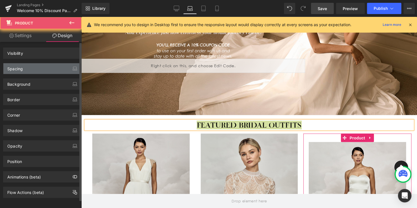
click at [39, 70] on div "Spacing" at bounding box center [41, 68] width 77 height 11
click at [42, 70] on div "Spacing" at bounding box center [41, 68] width 77 height 11
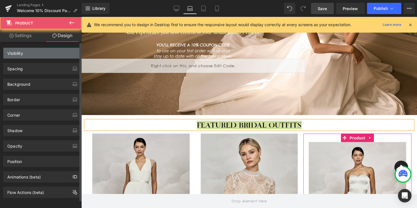
click at [42, 53] on div "Visibility" at bounding box center [41, 53] width 77 height 11
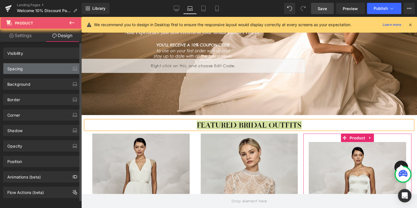
click at [40, 70] on div "Spacing" at bounding box center [41, 68] width 77 height 11
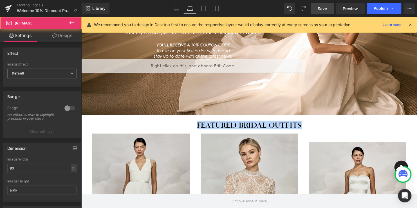
click at [354, 151] on img at bounding box center [357, 212] width 97 height 140
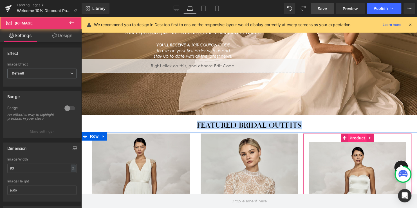
click at [352, 137] on span "Product" at bounding box center [357, 138] width 18 height 8
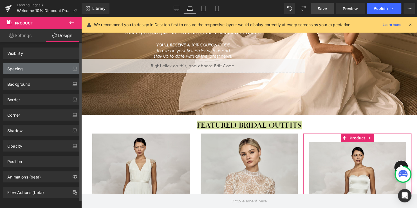
click at [31, 69] on div "Spacing" at bounding box center [41, 68] width 77 height 11
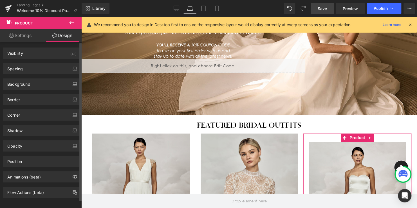
drag, startPoint x: 40, startPoint y: 67, endPoint x: 42, endPoint y: 101, distance: 33.6
click at [40, 67] on div "Spacing" at bounding box center [41, 68] width 77 height 11
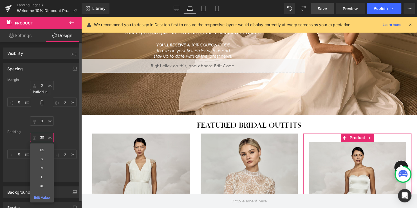
click at [44, 137] on input "30" at bounding box center [42, 137] width 24 height 9
type input "0"
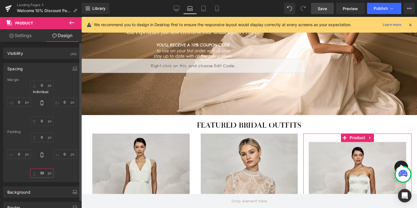
click at [42, 172] on input "30" at bounding box center [42, 173] width 24 height 9
type input "5"
click at [67, 134] on div "30px 0 0px 0 30px 5 0px 0" at bounding box center [41, 155] width 69 height 45
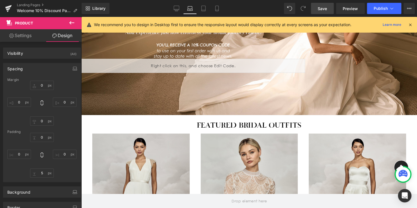
click at [323, 7] on span "Save" at bounding box center [322, 9] width 9 height 6
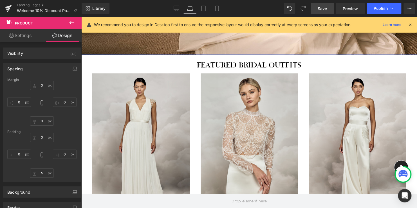
scroll to position [177, 0]
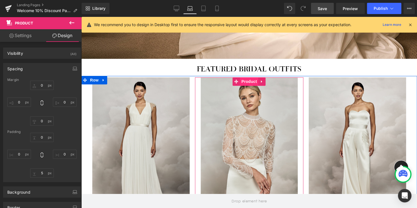
click at [244, 81] on span "Product" at bounding box center [249, 81] width 18 height 8
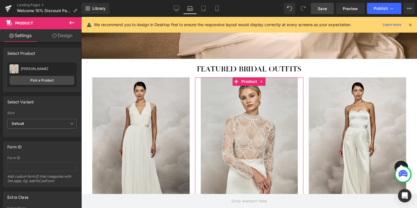
click at [60, 37] on link "Design" at bounding box center [62, 35] width 41 height 13
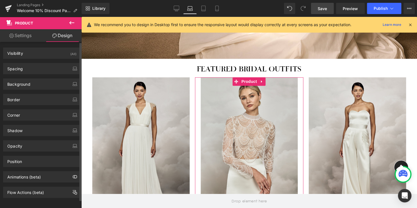
type input "0"
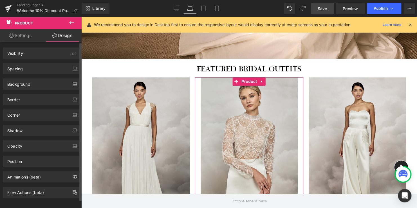
type input "0"
type input "5"
type input "0"
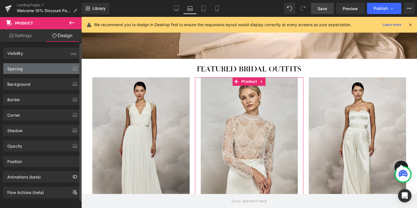
click at [29, 69] on div "Spacing" at bounding box center [41, 68] width 77 height 11
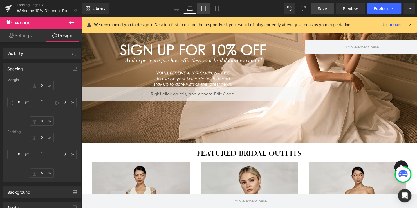
click at [203, 11] on link "Tablet" at bounding box center [204, 8] width 14 height 11
type input "0"
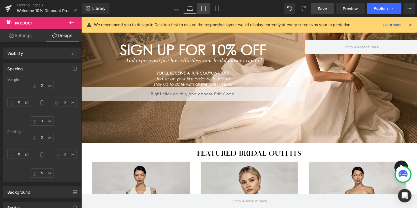
type input "30"
type input "0"
type input "30"
type input "0"
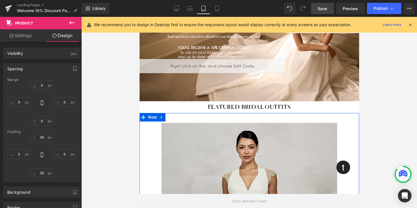
scroll to position [89, 0]
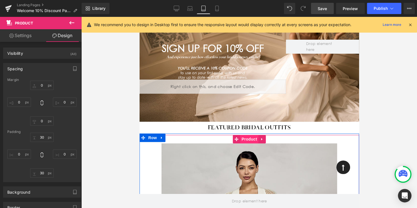
click at [245, 139] on span "Product" at bounding box center [249, 139] width 18 height 8
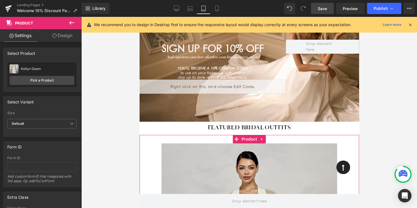
click at [60, 38] on link "Design" at bounding box center [62, 35] width 41 height 13
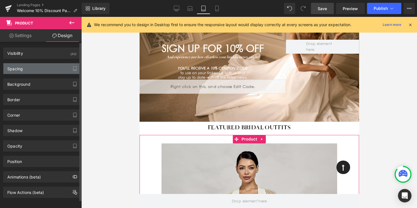
click at [26, 70] on div "Spacing" at bounding box center [41, 68] width 77 height 11
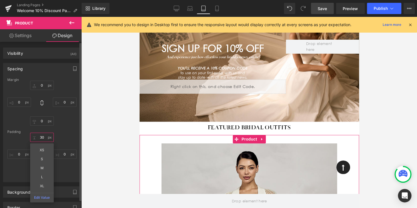
click at [42, 137] on input "30" at bounding box center [42, 137] width 24 height 9
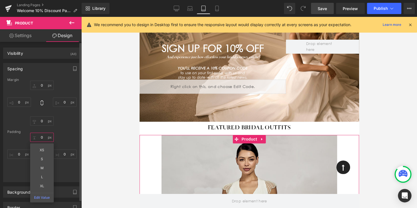
type input "0"
click at [41, 174] on input "30" at bounding box center [42, 173] width 24 height 9
type input "5"
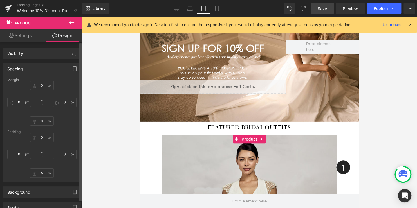
click at [66, 130] on div "Padding" at bounding box center [41, 132] width 69 height 4
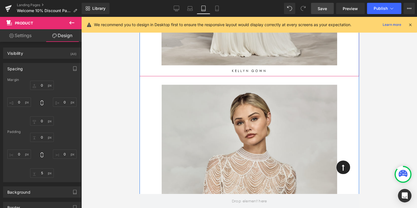
scroll to position [427, 0]
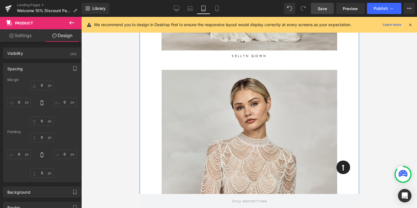
click at [245, 78] on img at bounding box center [249, 196] width 176 height 253
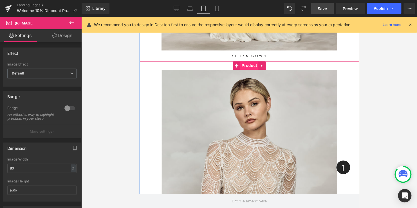
click at [245, 66] on span "Product" at bounding box center [249, 65] width 18 height 8
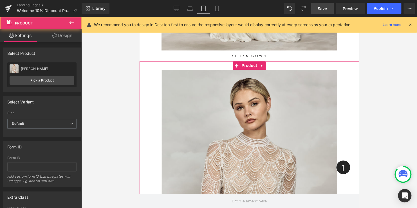
click at [61, 37] on link "Design" at bounding box center [62, 35] width 41 height 13
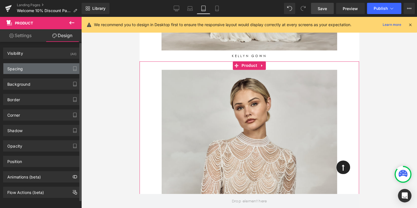
click at [37, 68] on div "Spacing" at bounding box center [41, 68] width 77 height 11
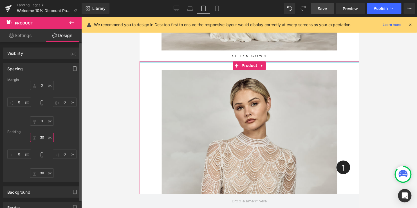
click at [42, 137] on input "30" at bounding box center [42, 137] width 24 height 9
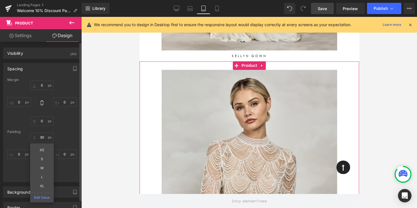
click at [59, 133] on div "Margin 0px 0 0px 0 0px 0 0px 0 Padding 30px 30 XS S M L XL Edit Value 0px 0 30p…" at bounding box center [41, 130] width 77 height 104
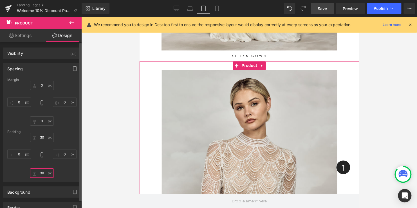
click at [41, 172] on input "30" at bounding box center [42, 173] width 24 height 9
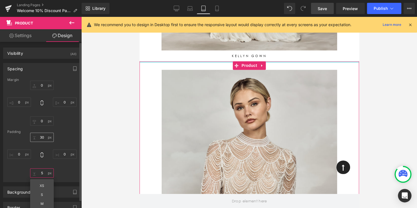
type input "5"
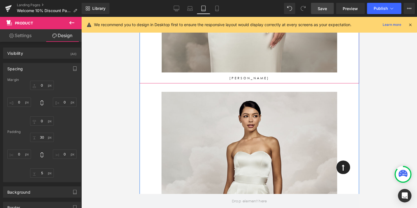
scroll to position [681, 0]
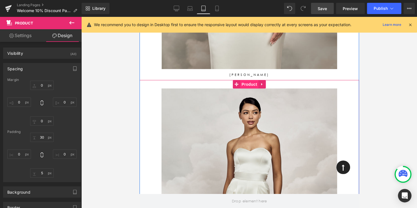
click at [246, 85] on span "Product" at bounding box center [249, 84] width 18 height 8
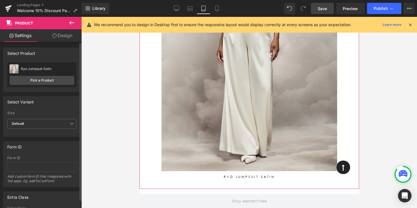
scroll to position [850, 0]
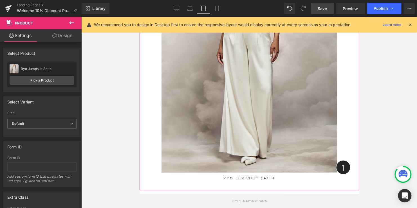
click at [63, 34] on link "Design" at bounding box center [62, 35] width 41 height 13
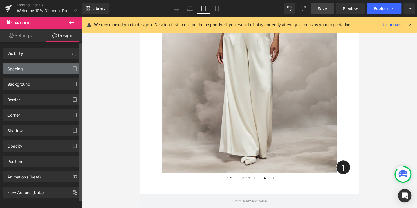
click at [30, 69] on div "Spacing" at bounding box center [41, 68] width 77 height 11
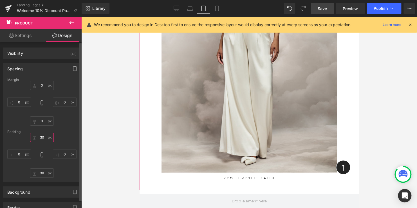
click at [41, 135] on input "30" at bounding box center [42, 137] width 24 height 9
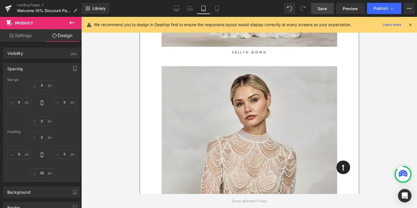
scroll to position [427, 0]
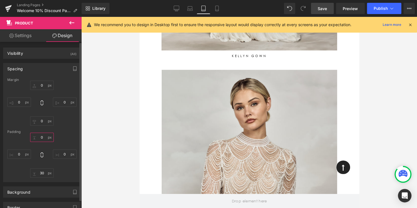
click at [42, 137] on input "0" at bounding box center [42, 137] width 24 height 9
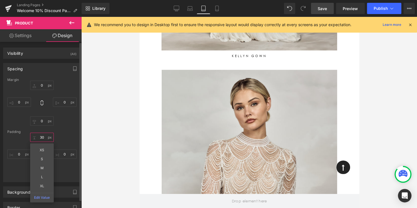
type input "30"
click at [43, 173] on input "30" at bounding box center [42, 173] width 24 height 9
type input "5"
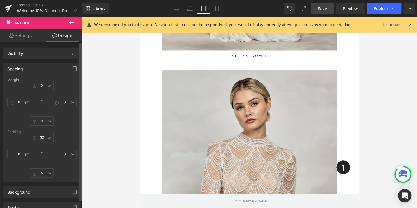
click at [64, 124] on div "0px 0 0px 0 0px 0 0px 0" at bounding box center [41, 103] width 69 height 45
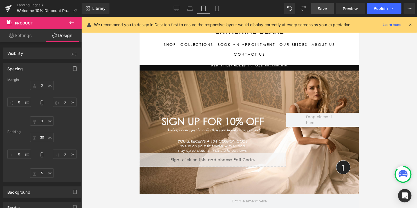
scroll to position [0, 0]
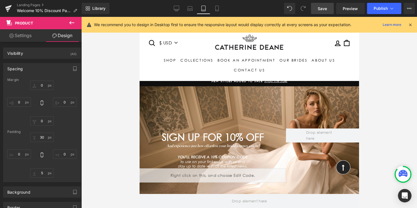
click at [318, 8] on span "Save" at bounding box center [322, 9] width 9 height 6
click at [218, 10] on icon at bounding box center [217, 9] width 6 height 6
type input "0"
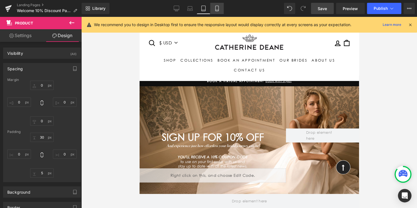
type input "0"
type input "10"
type input "0"
type input "10"
type input "0"
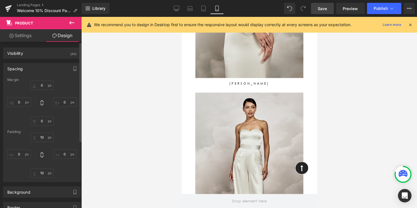
scroll to position [141, 0]
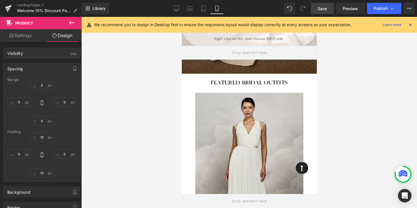
click at [255, 83] on div "Featured bridal outfits Heading" at bounding box center [249, 82] width 127 height 6
click at [276, 83] on span "Featured bridal outfits" at bounding box center [249, 82] width 77 height 6
click at [281, 82] on span "Featured bridal outfits" at bounding box center [249, 82] width 77 height 6
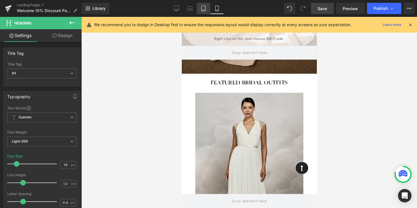
click at [205, 10] on icon at bounding box center [204, 10] width 4 height 0
click at [191, 9] on icon at bounding box center [190, 9] width 6 height 6
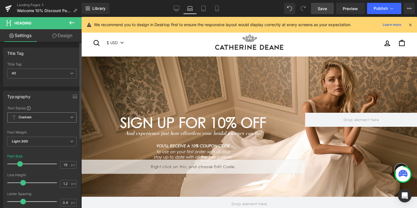
type input "26"
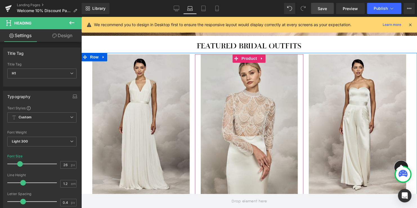
scroll to position [198, 0]
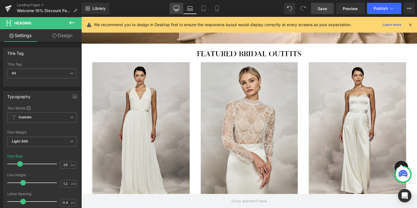
click at [178, 10] on icon at bounding box center [177, 9] width 6 height 6
type input "100"
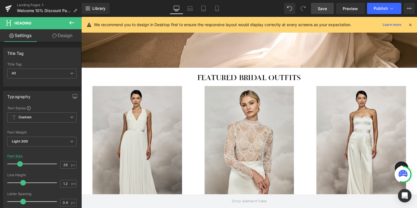
scroll to position [150, 0]
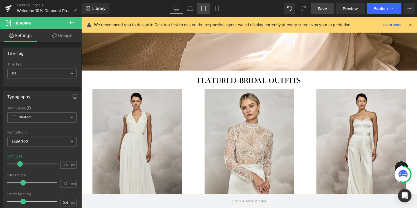
click at [203, 8] on icon at bounding box center [204, 9] width 6 height 6
type input "20"
type input "100"
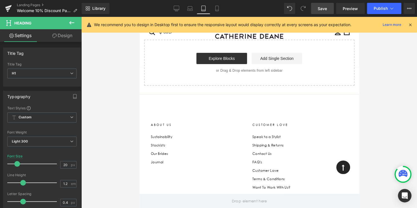
scroll to position [1094, 0]
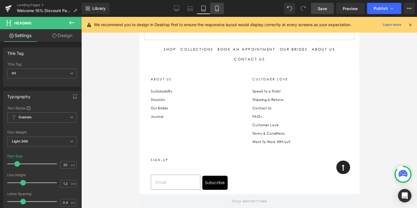
click at [215, 8] on icon at bounding box center [217, 9] width 6 height 6
type input "19"
type input "100"
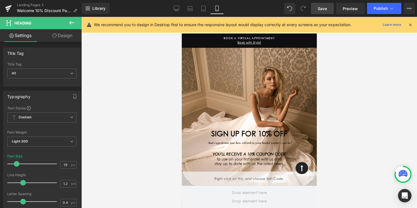
scroll to position [0, 0]
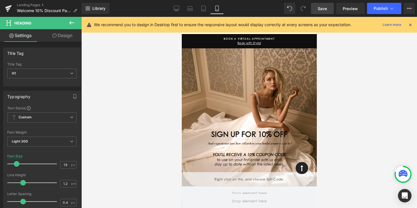
click at [325, 8] on span "Save" at bounding box center [322, 9] width 9 height 6
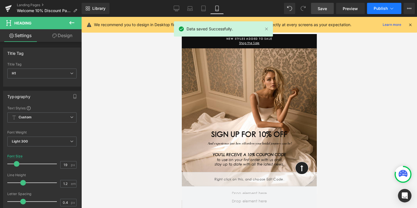
click at [375, 6] on span "Publish" at bounding box center [381, 8] width 14 height 5
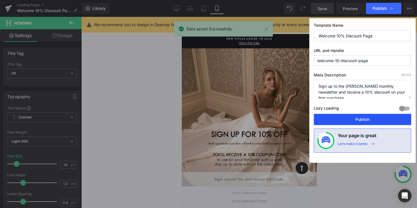
click at [358, 117] on button "Publish" at bounding box center [362, 119] width 97 height 11
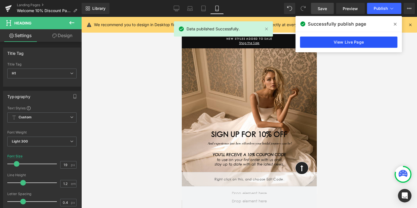
click at [352, 41] on link "View Live Page" at bounding box center [348, 42] width 97 height 11
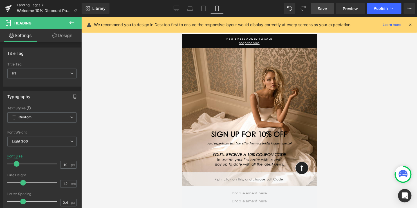
click at [29, 4] on link "Landing Pages" at bounding box center [49, 5] width 65 height 5
